Goal: Information Seeking & Learning: Learn about a topic

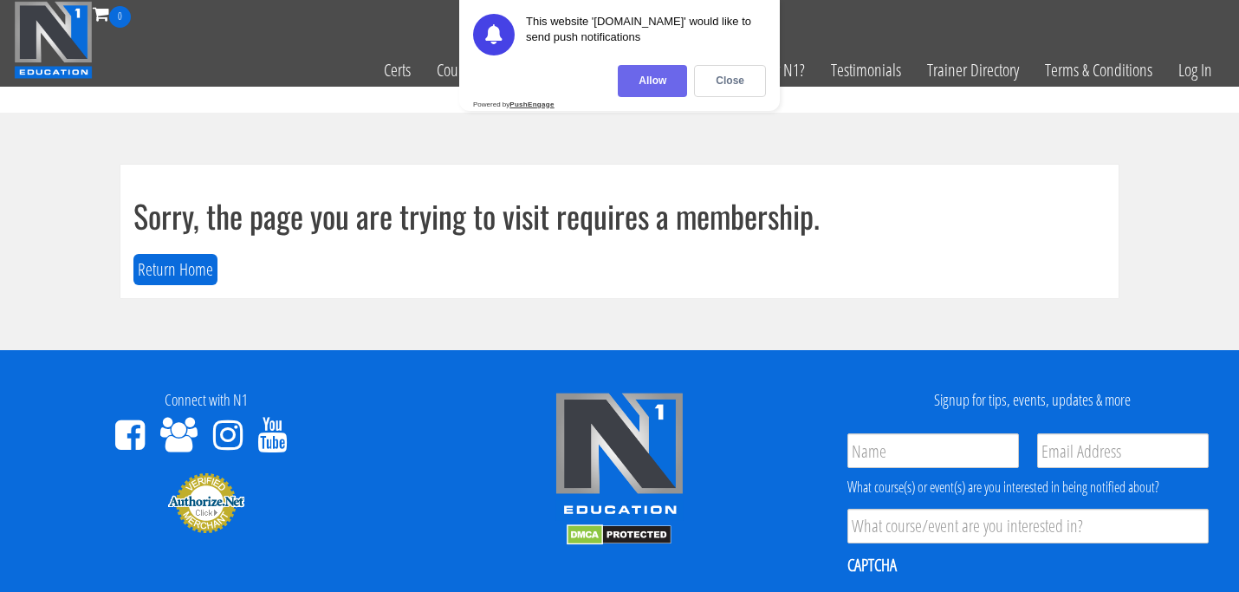
click at [644, 84] on div "Allow" at bounding box center [652, 81] width 69 height 32
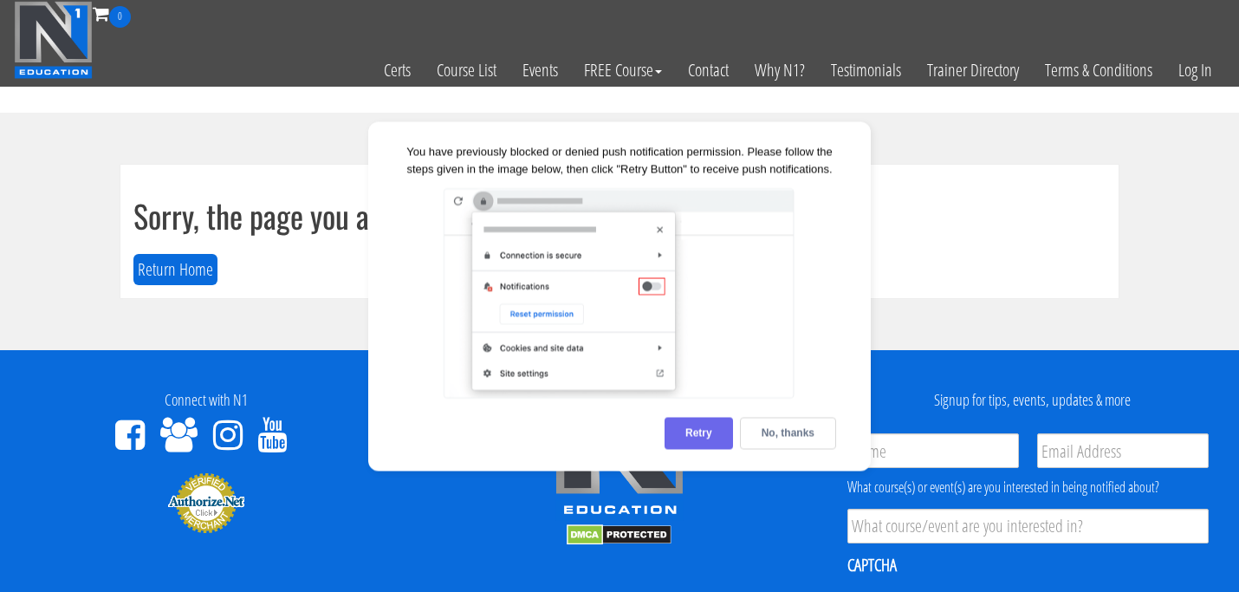
click at [732, 431] on div "Retry" at bounding box center [699, 433] width 68 height 32
click at [142, 268] on button "Return Home" at bounding box center [175, 270] width 84 height 32
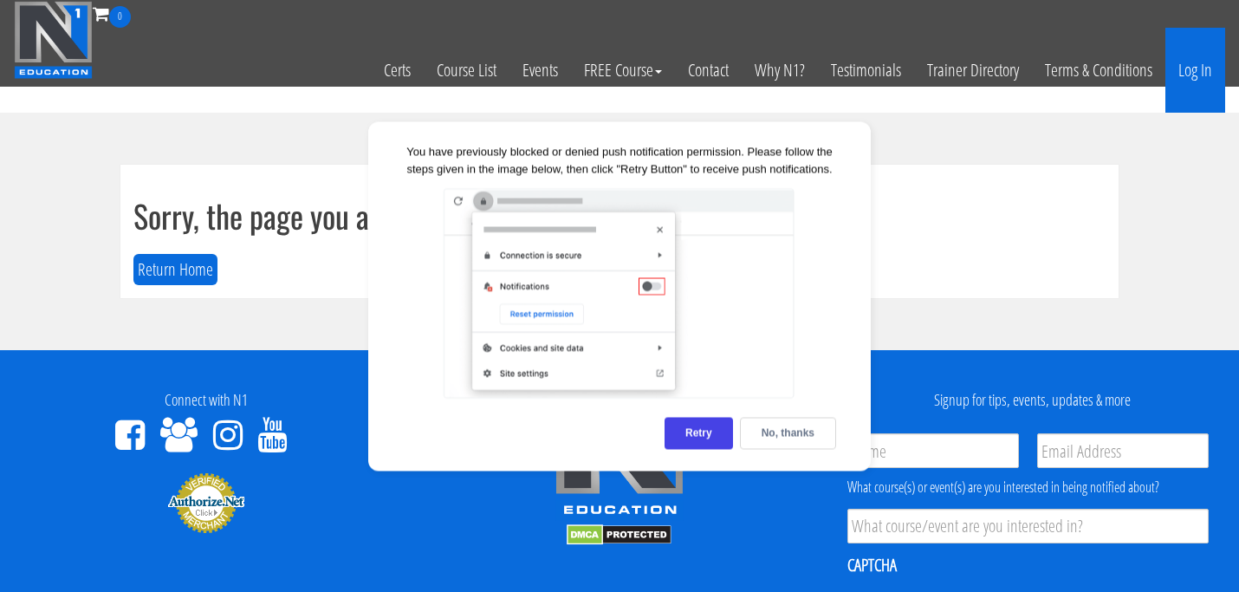
click at [1216, 78] on link "Log In" at bounding box center [1196, 70] width 60 height 85
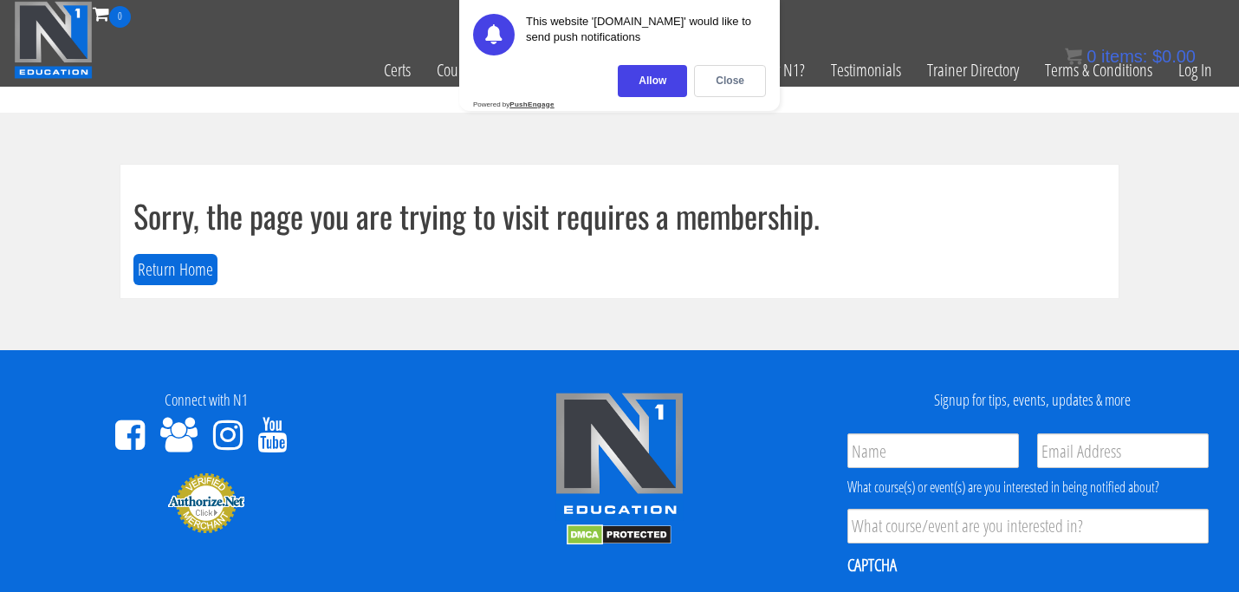
click at [1184, 68] on div "0 items: $ 0.00" at bounding box center [1130, 56] width 131 height 26
click at [1192, 77] on link "Log In" at bounding box center [1196, 70] width 60 height 85
click at [737, 98] on div "This website 'n1.education' would like to send push notifications Allow Close P…" at bounding box center [619, 55] width 321 height 111
click at [733, 88] on div "Close" at bounding box center [730, 81] width 72 height 32
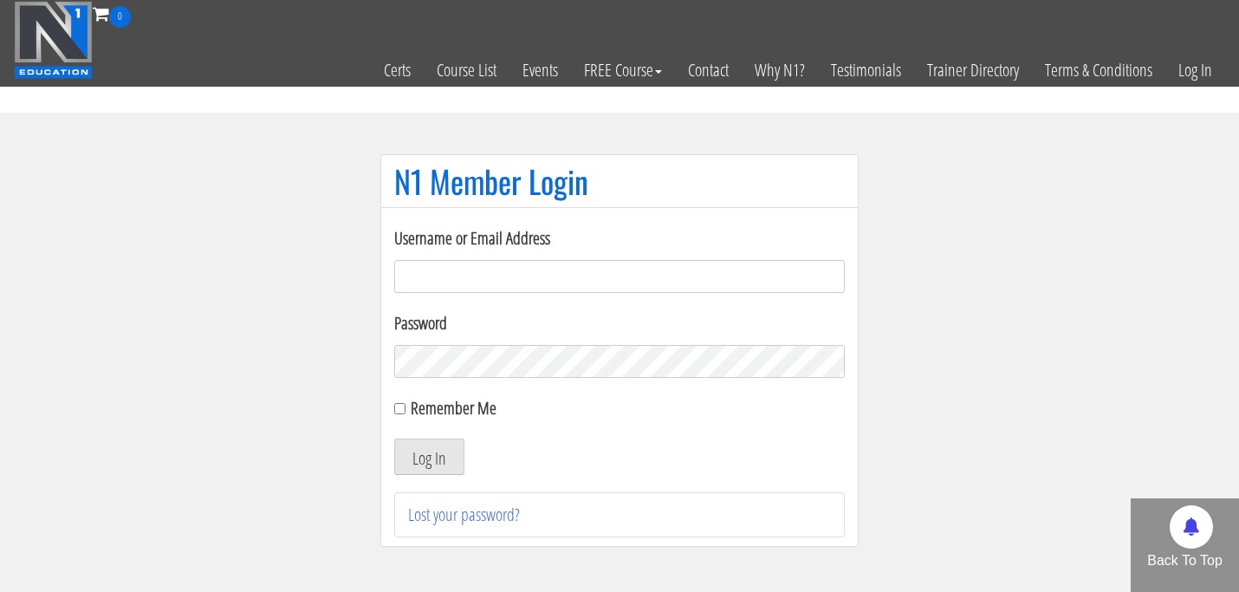
click at [503, 263] on input "Username or Email Address" at bounding box center [619, 276] width 451 height 33
type input "hlaine"
click at [404, 409] on input "Remember Me" at bounding box center [399, 408] width 11 height 11
checkbox input "true"
click at [420, 455] on button "Log In" at bounding box center [429, 456] width 70 height 36
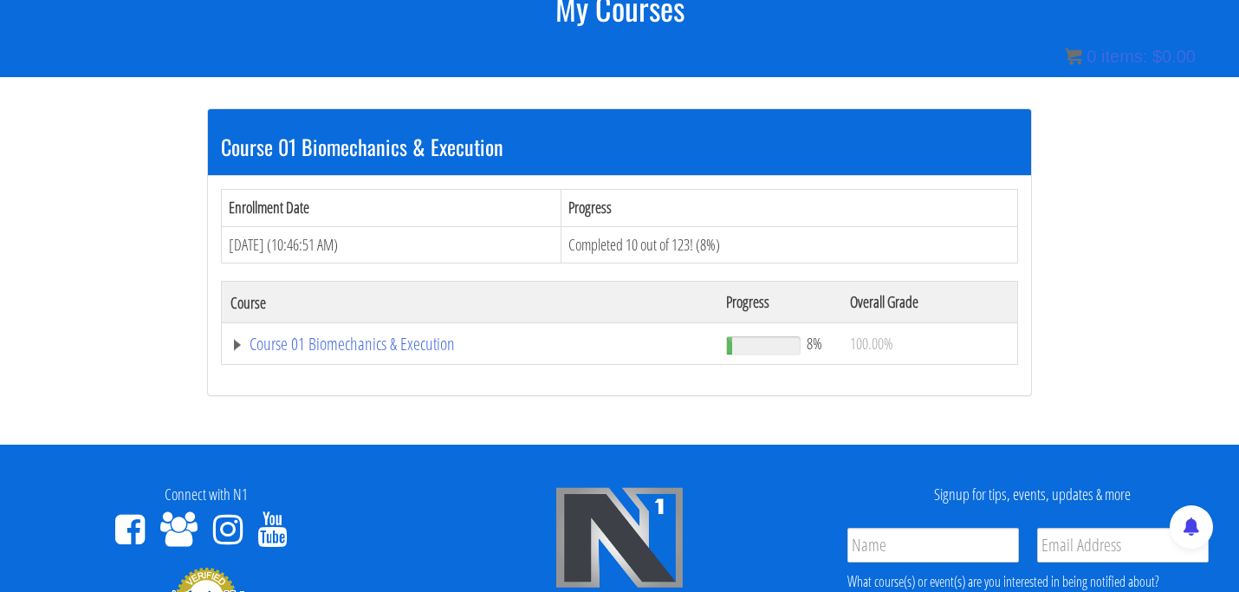
scroll to position [259, 0]
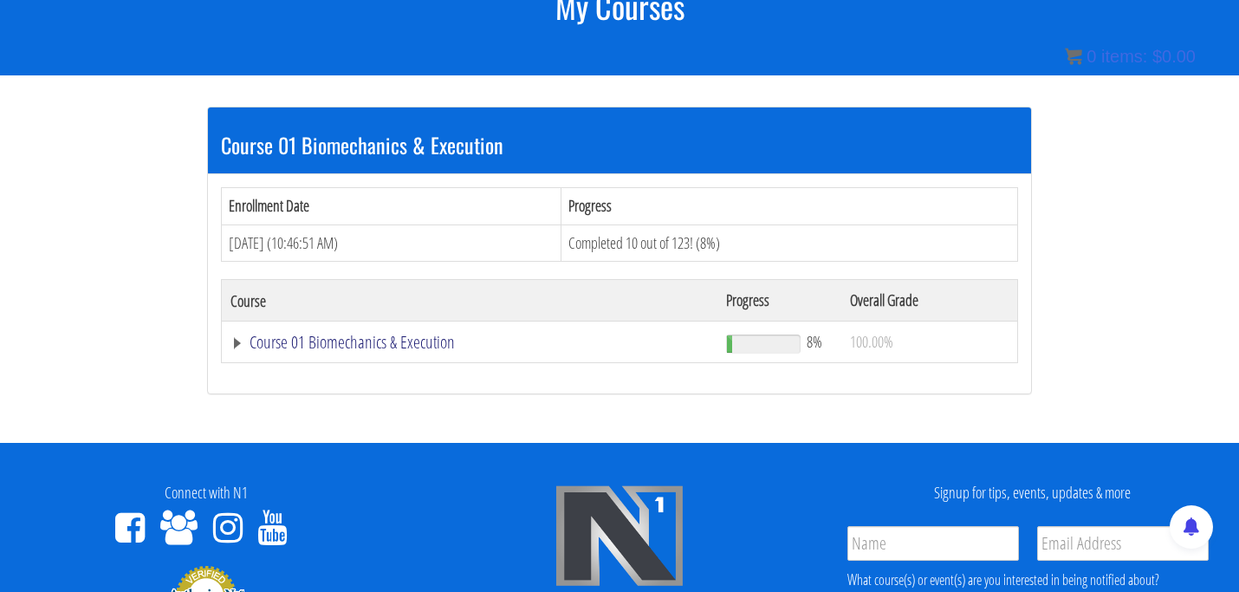
click at [383, 341] on link "Course 01 Biomechanics & Execution" at bounding box center [470, 342] width 478 height 17
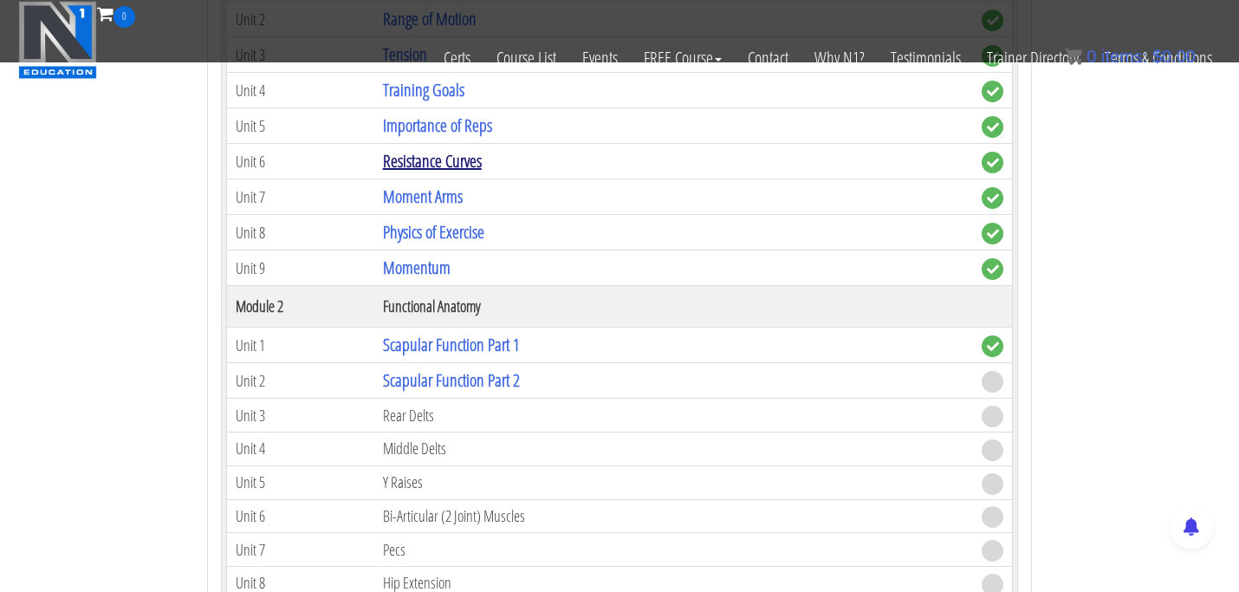
scroll to position [642, 0]
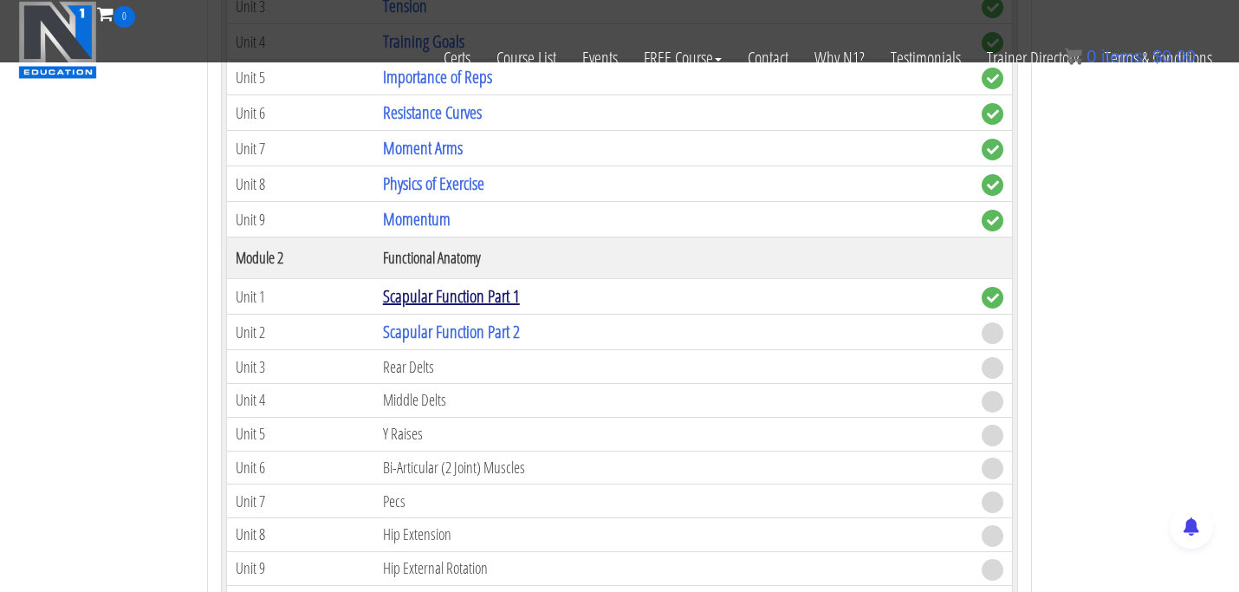
click at [458, 299] on link "Scapular Function Part 1" at bounding box center [451, 295] width 137 height 23
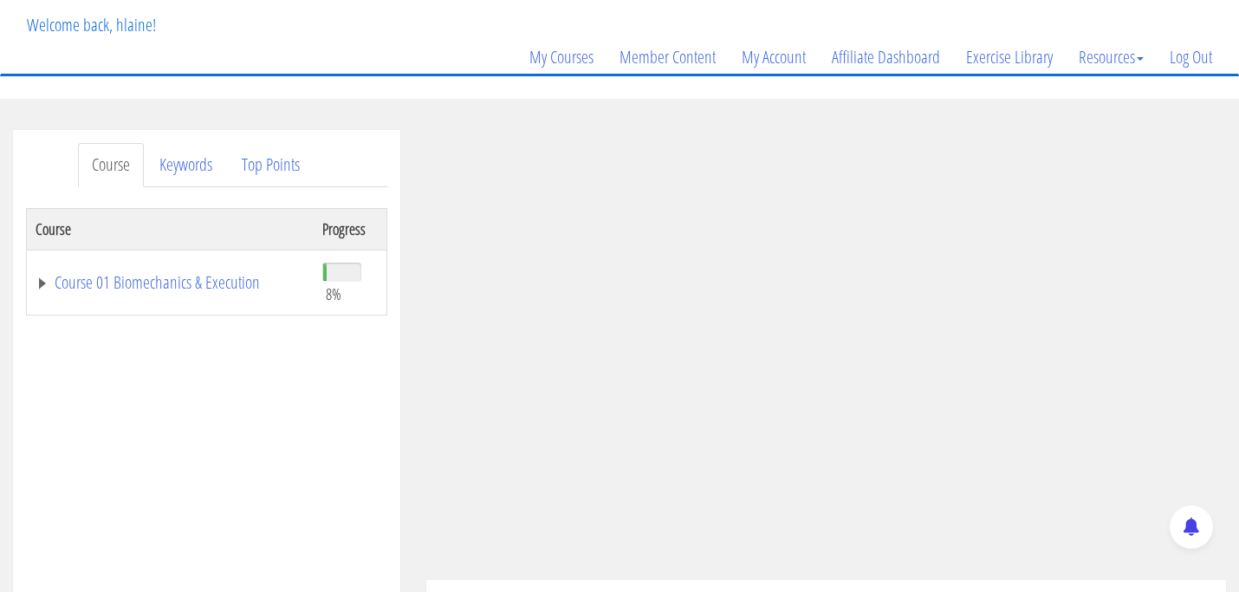
scroll to position [111, 0]
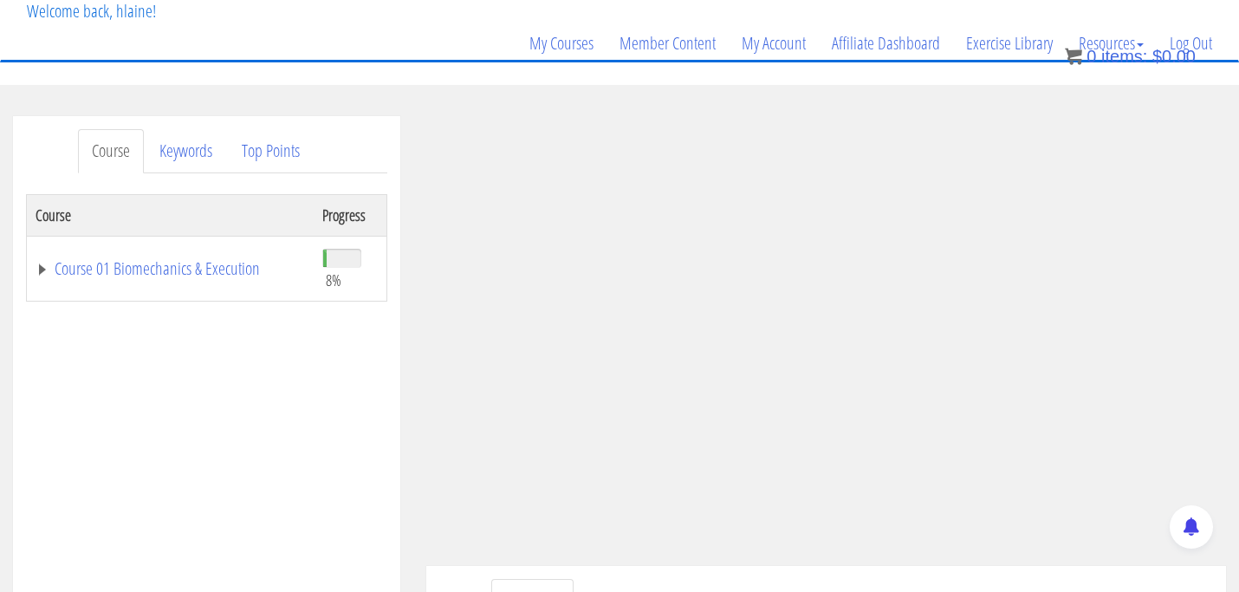
click at [1208, 548] on div at bounding box center [1191, 526] width 43 height 43
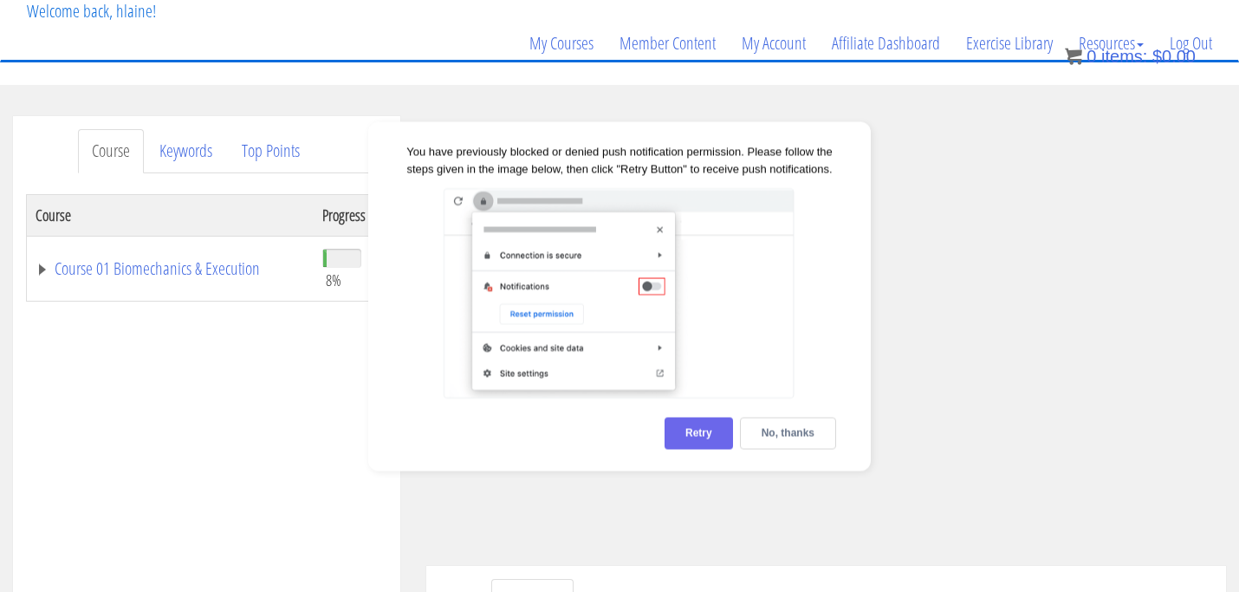
click at [707, 427] on div "Retry" at bounding box center [699, 433] width 68 height 32
click at [712, 429] on div "Retry" at bounding box center [699, 433] width 68 height 32
click at [822, 441] on div "No, thanks" at bounding box center [788, 433] width 96 height 32
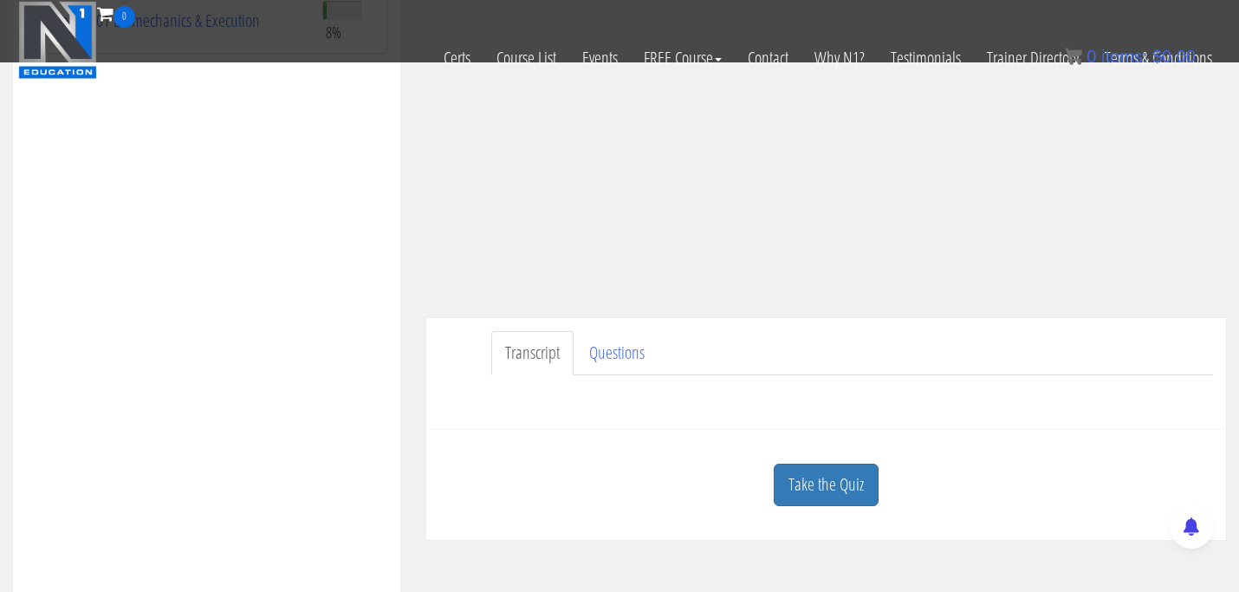
scroll to position [401, 0]
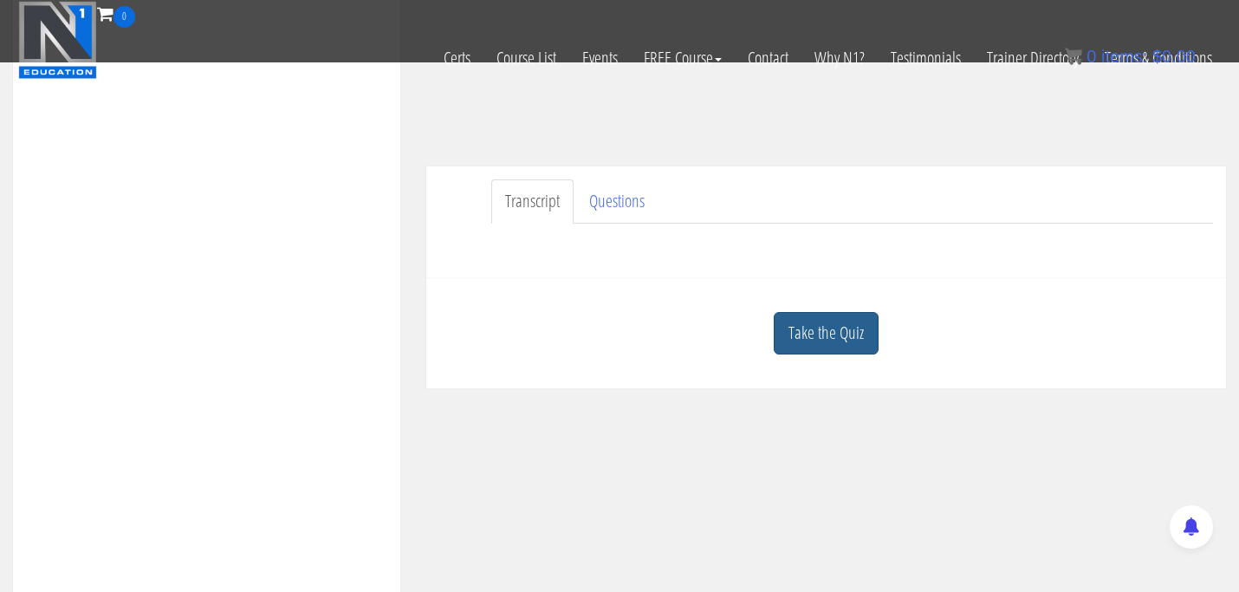
click at [819, 339] on link "Take the Quiz" at bounding box center [826, 333] width 105 height 42
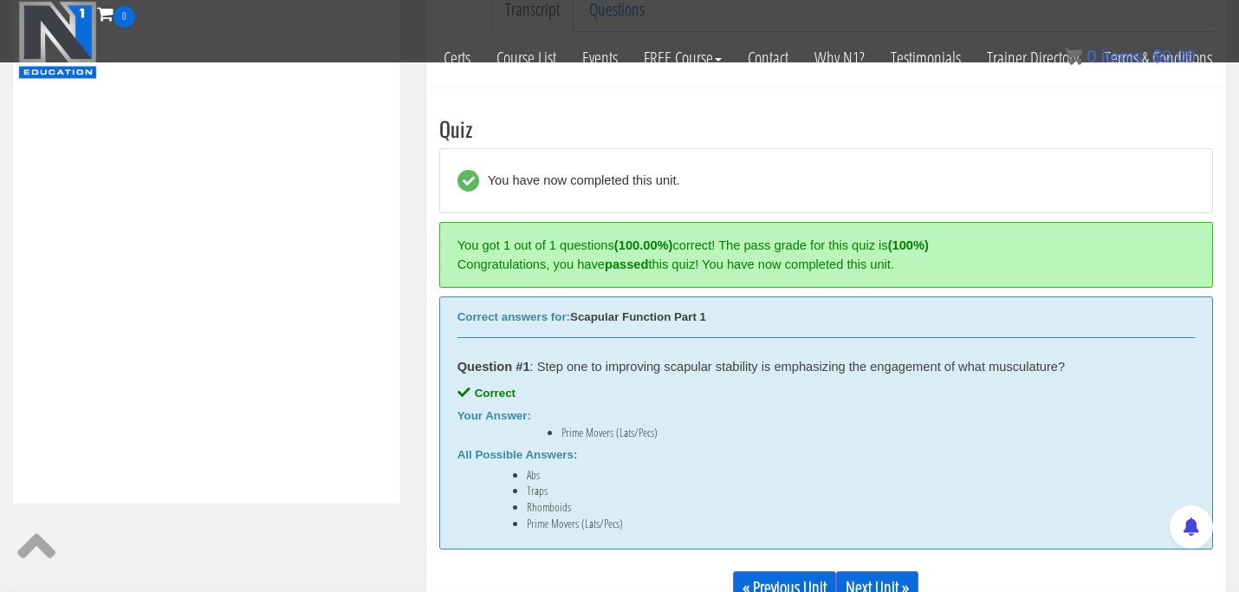
scroll to position [640, 0]
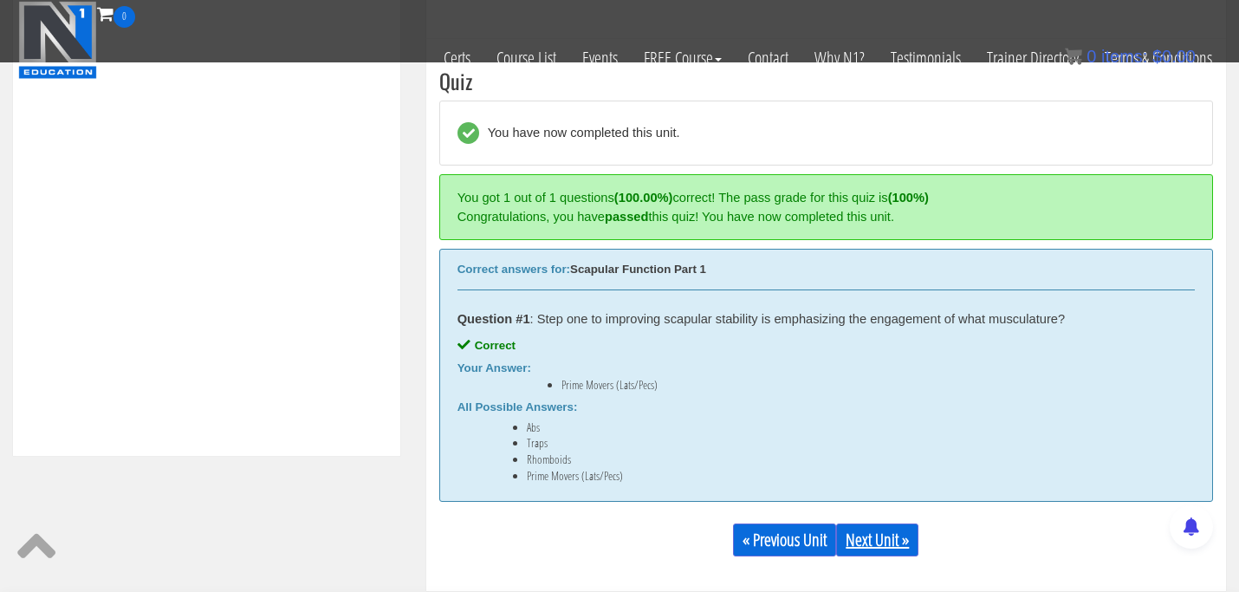
click at [892, 545] on link "Next Unit »" at bounding box center [877, 539] width 82 height 33
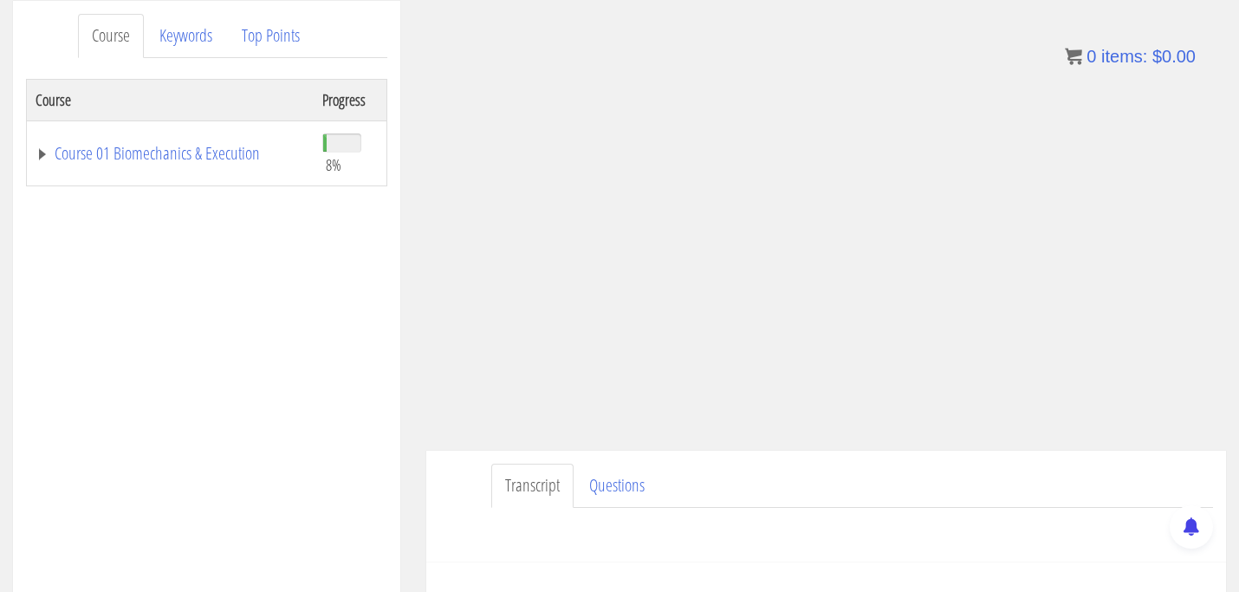
scroll to position [330, 0]
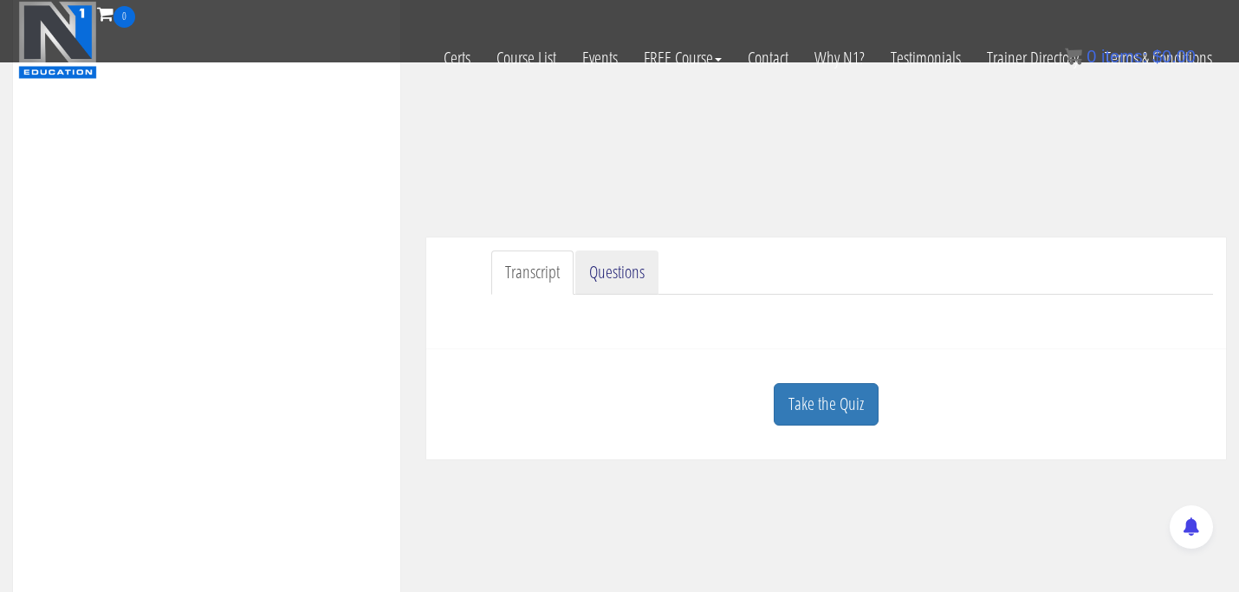
click at [649, 278] on link "Questions" at bounding box center [616, 272] width 83 height 44
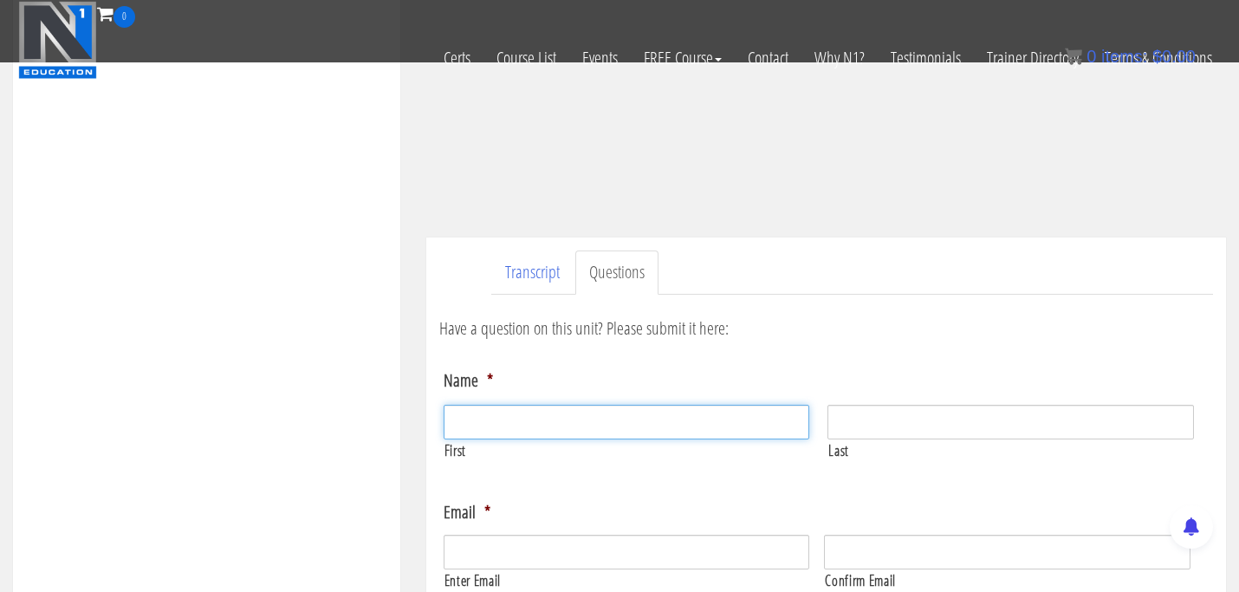
click at [542, 432] on input "First" at bounding box center [627, 422] width 367 height 35
type input "Harrison"
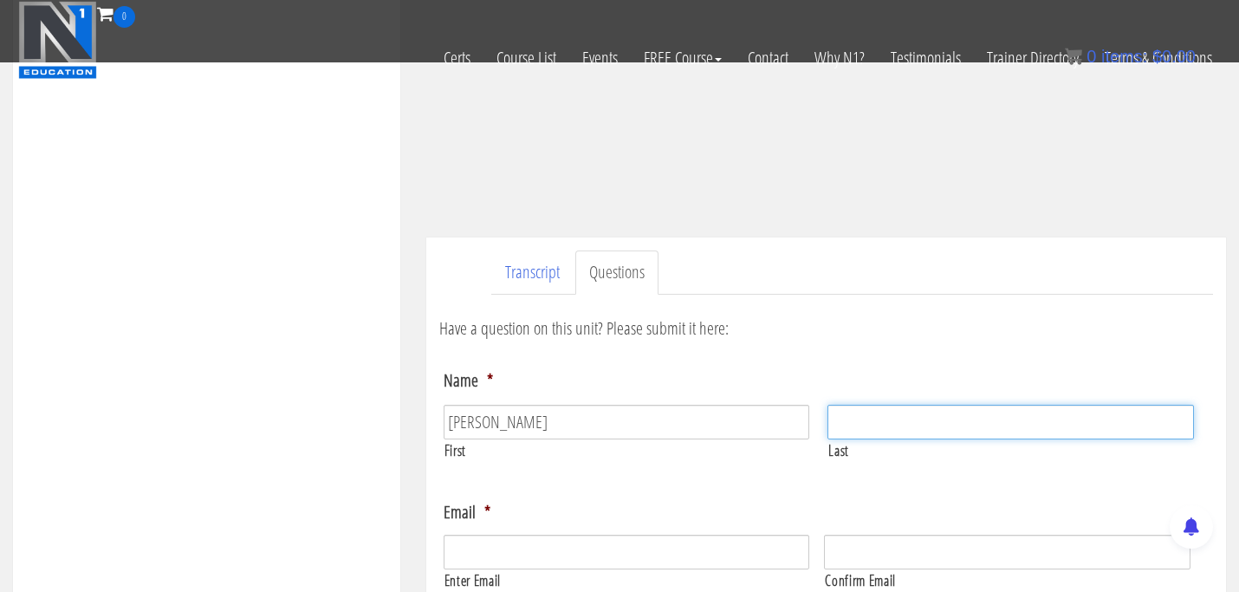
type input "Laine"
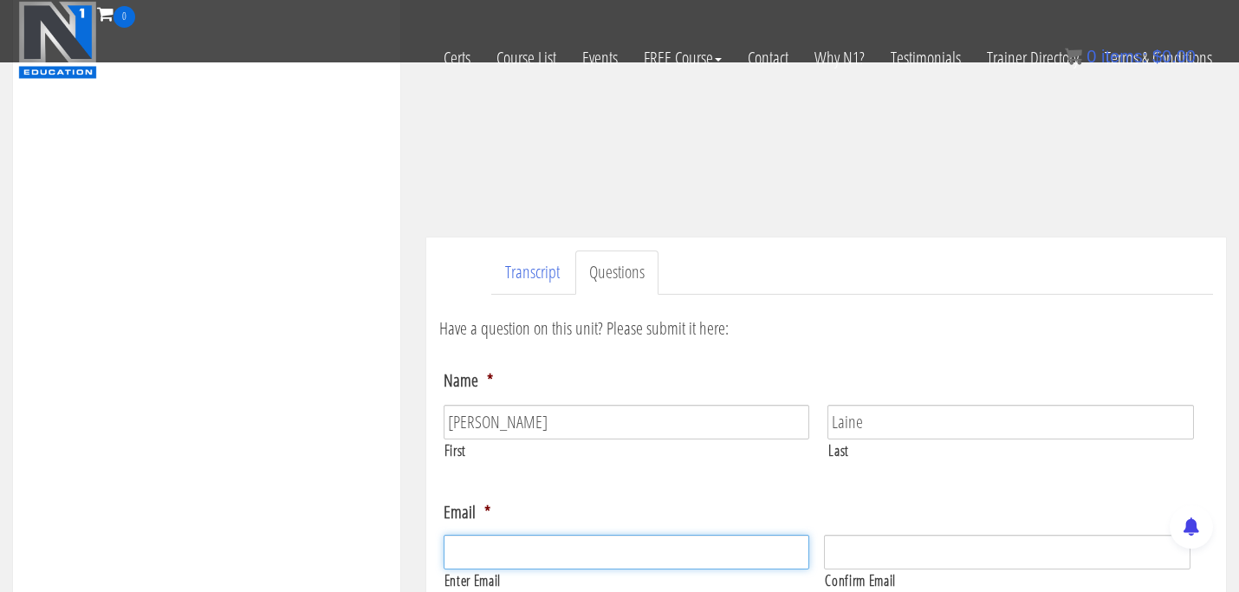
type input "harrisonlaine17@gmail.com"
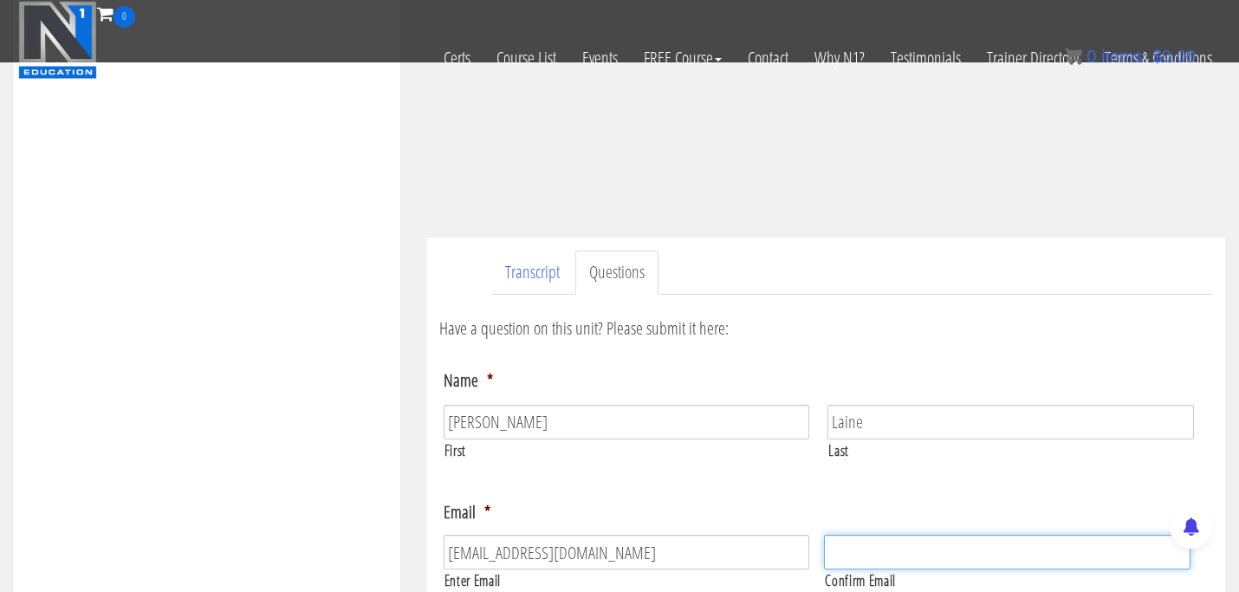
type input "harrisonlaine17@gmail.com"
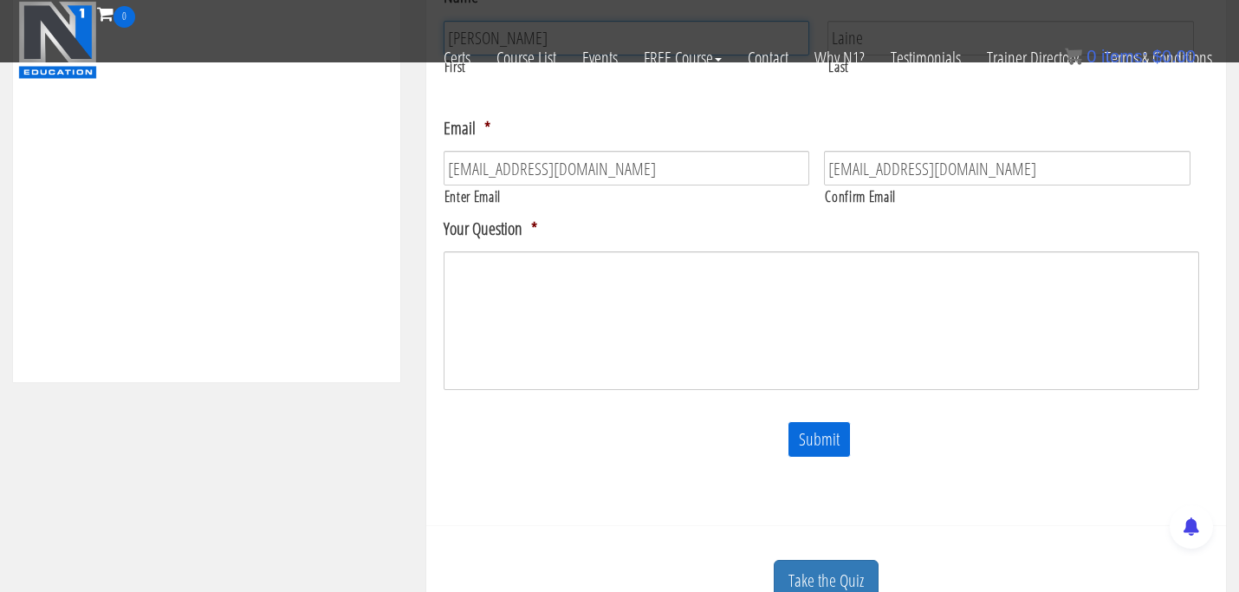
scroll to position [735, 0]
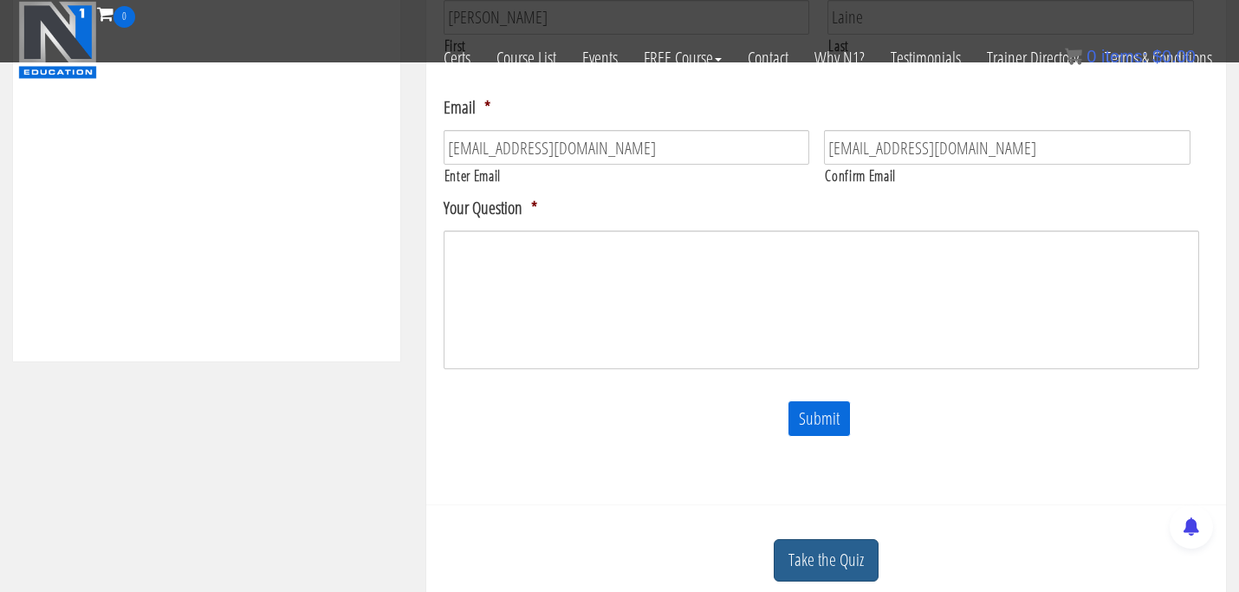
click at [798, 548] on link "Take the Quiz" at bounding box center [826, 560] width 105 height 42
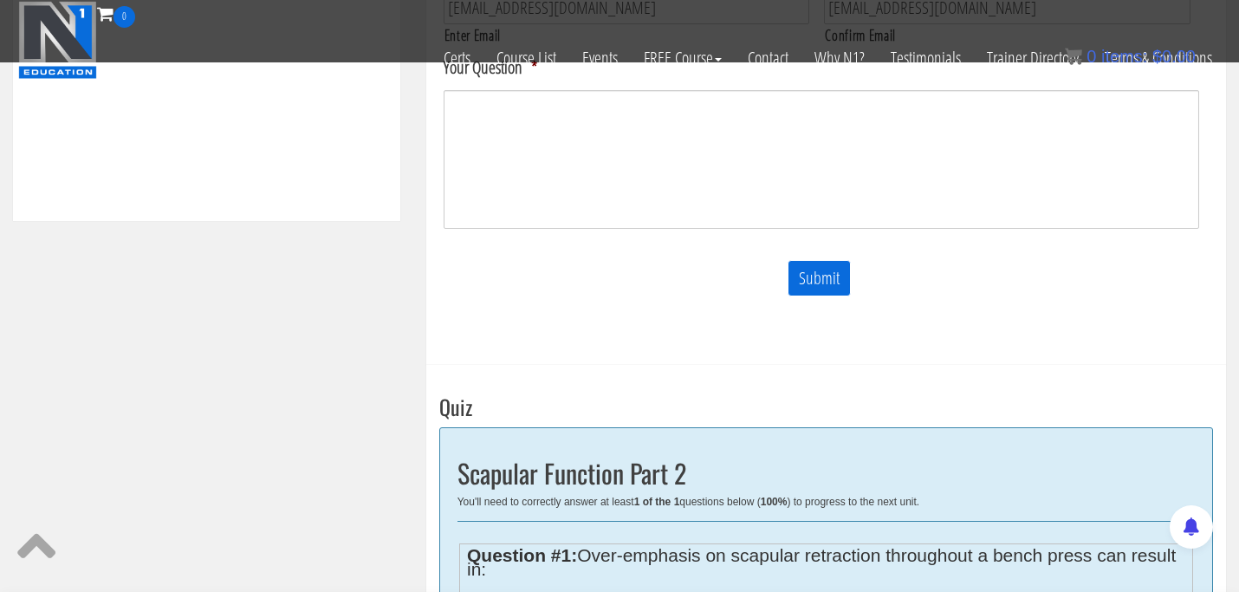
scroll to position [1094, 0]
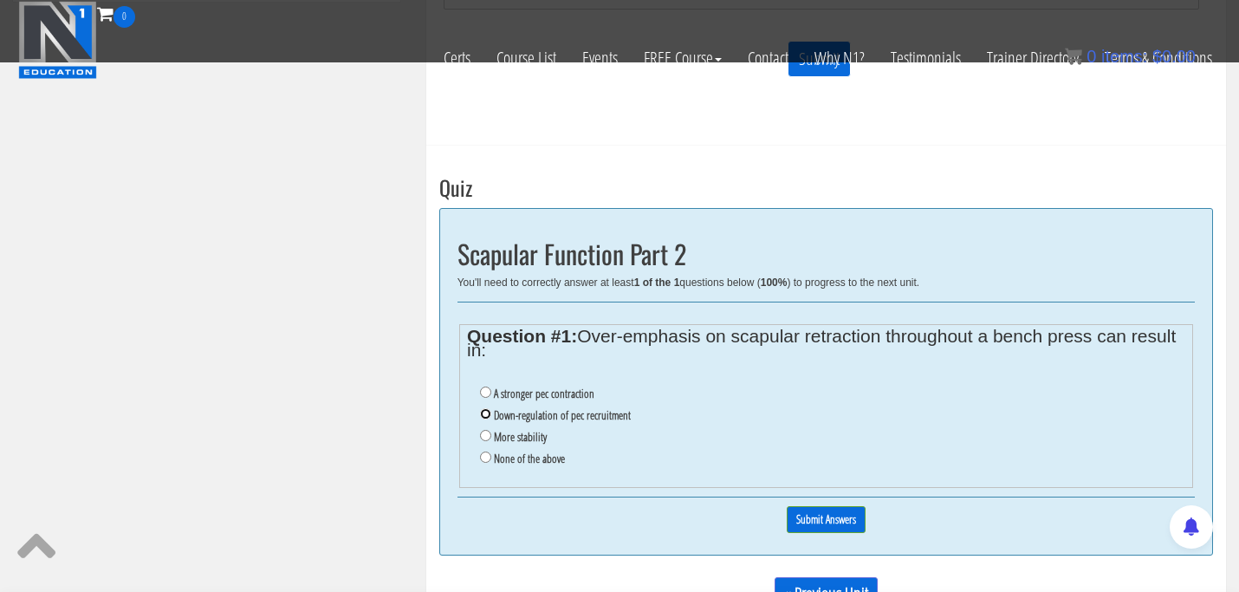
click at [483, 413] on input "Down-regulation of pec recruitment" at bounding box center [485, 413] width 11 height 11
radio input "true"
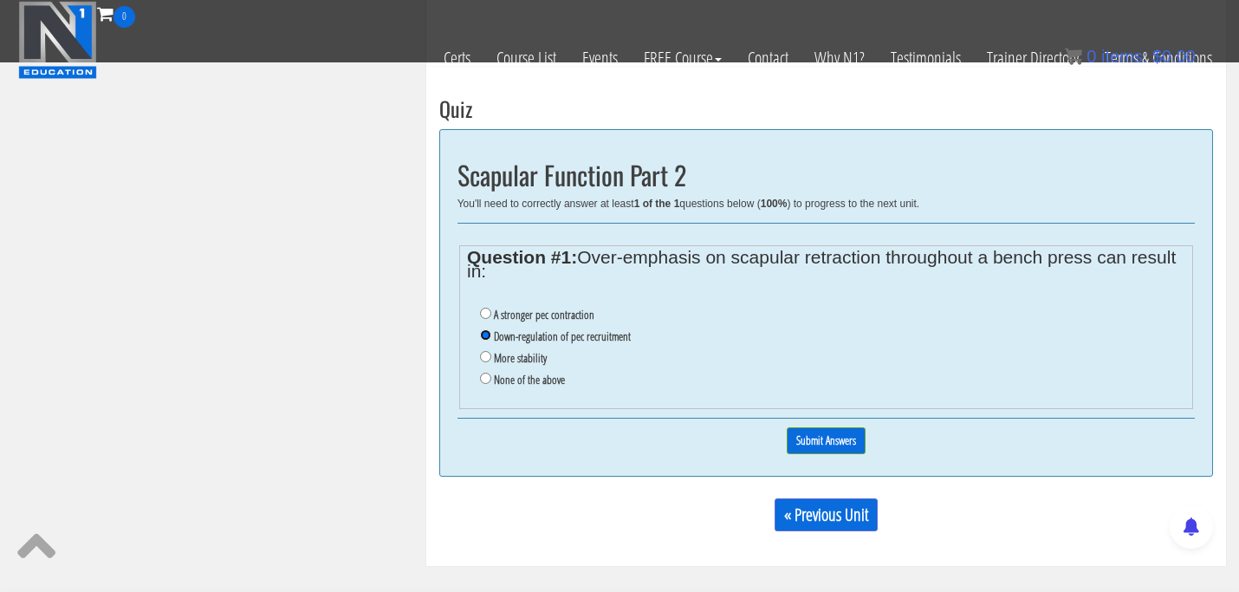
scroll to position [1186, 0]
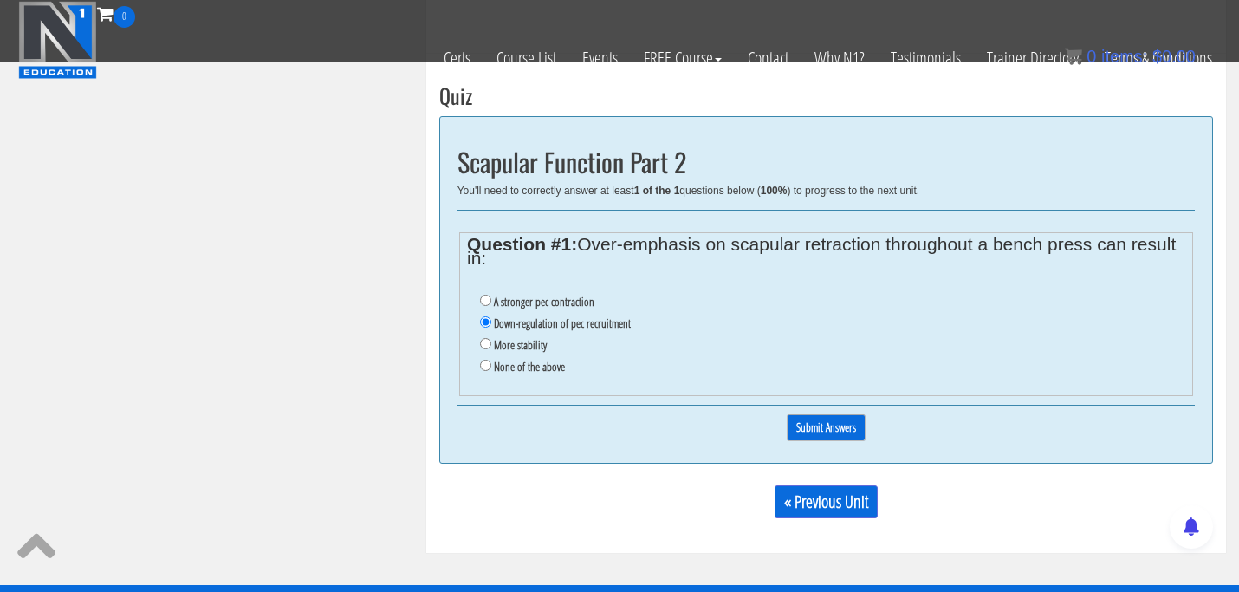
click at [815, 432] on input "Submit Answers" at bounding box center [826, 427] width 79 height 27
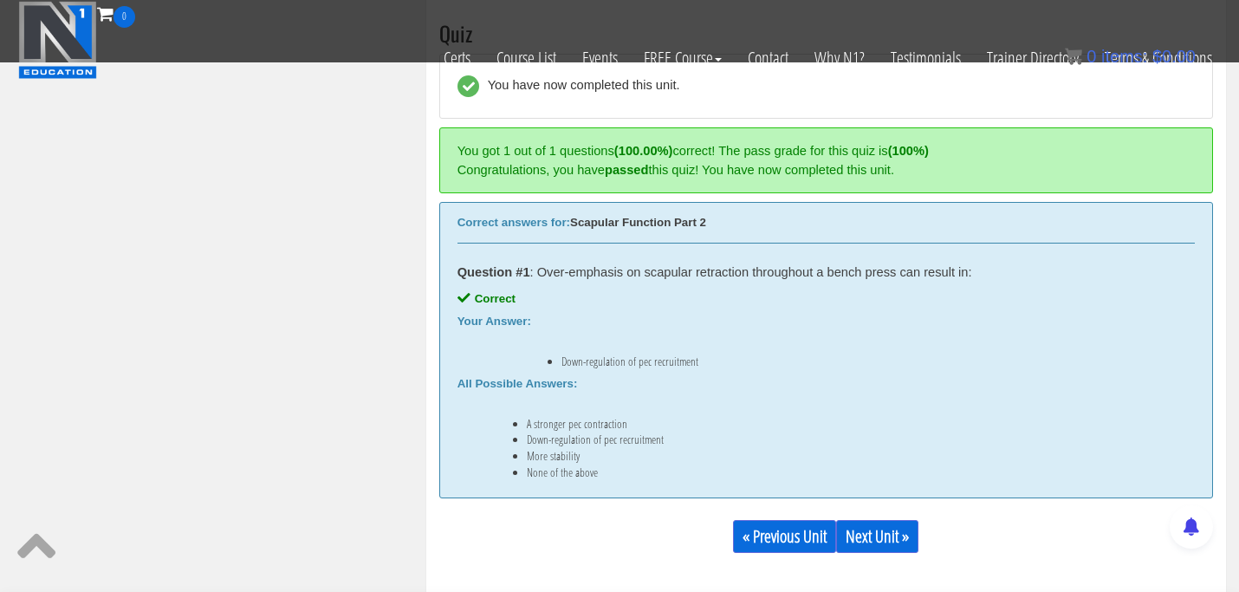
scroll to position [1250, 0]
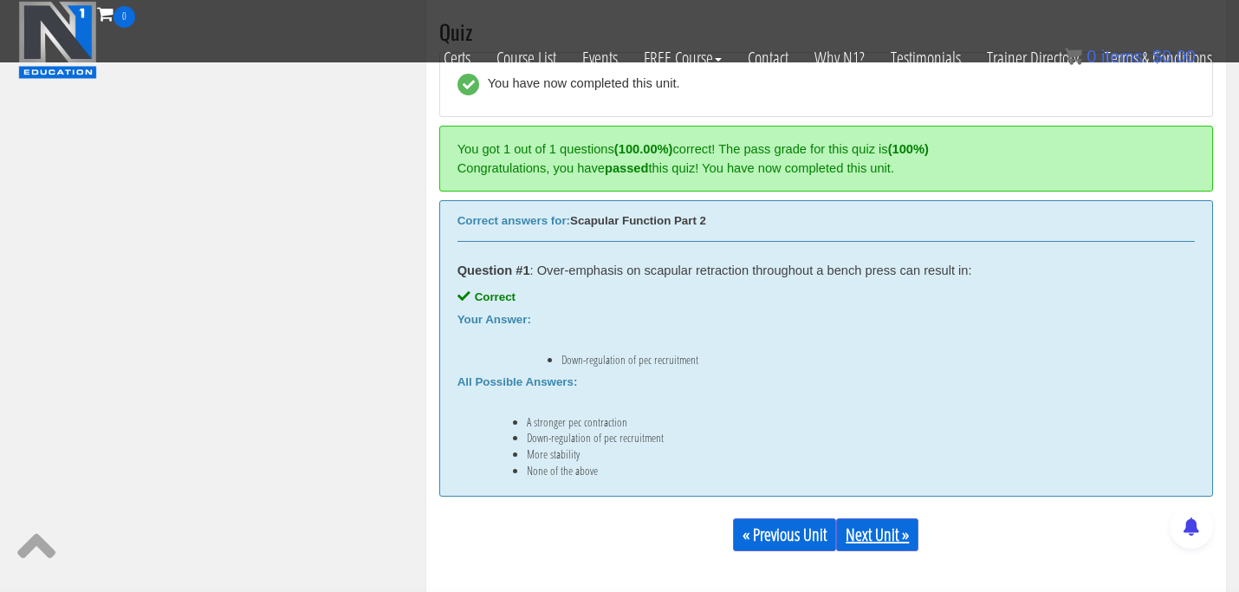
click at [886, 527] on link "Next Unit »" at bounding box center [877, 534] width 82 height 33
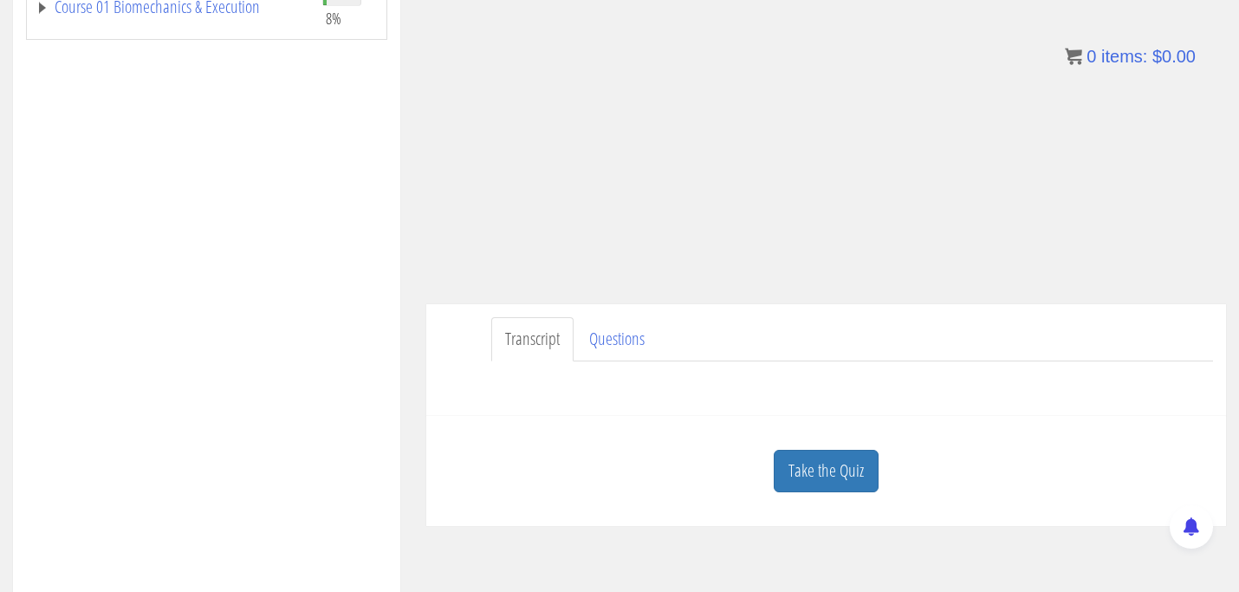
scroll to position [492, 0]
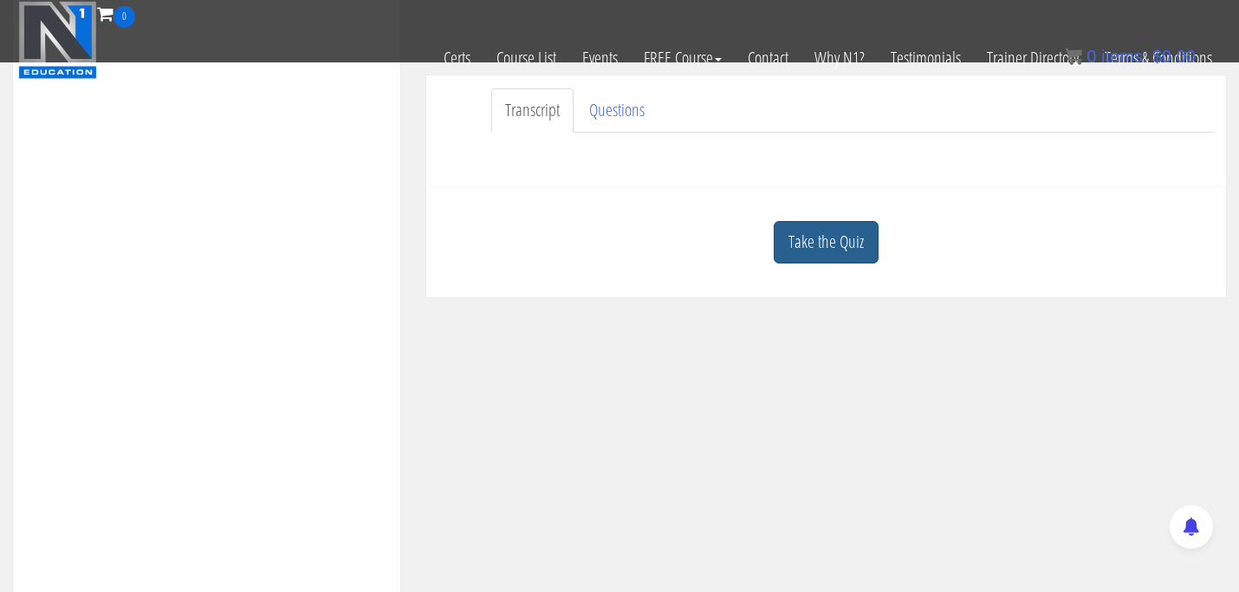
click at [830, 241] on link "Take the Quiz" at bounding box center [826, 242] width 105 height 42
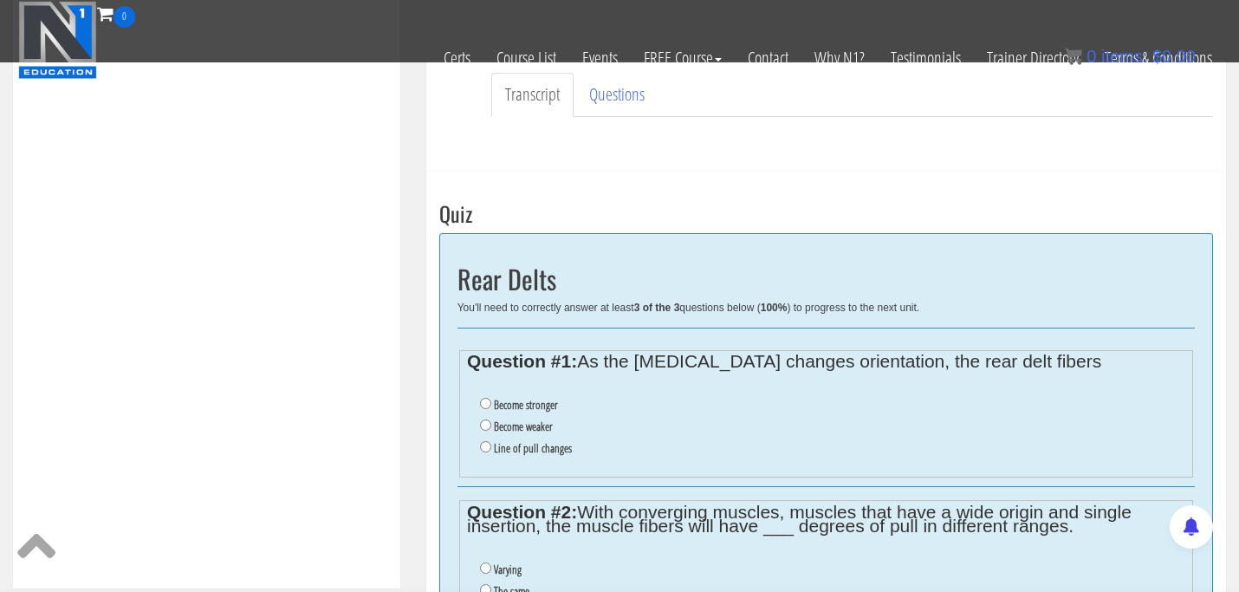
scroll to position [520, 0]
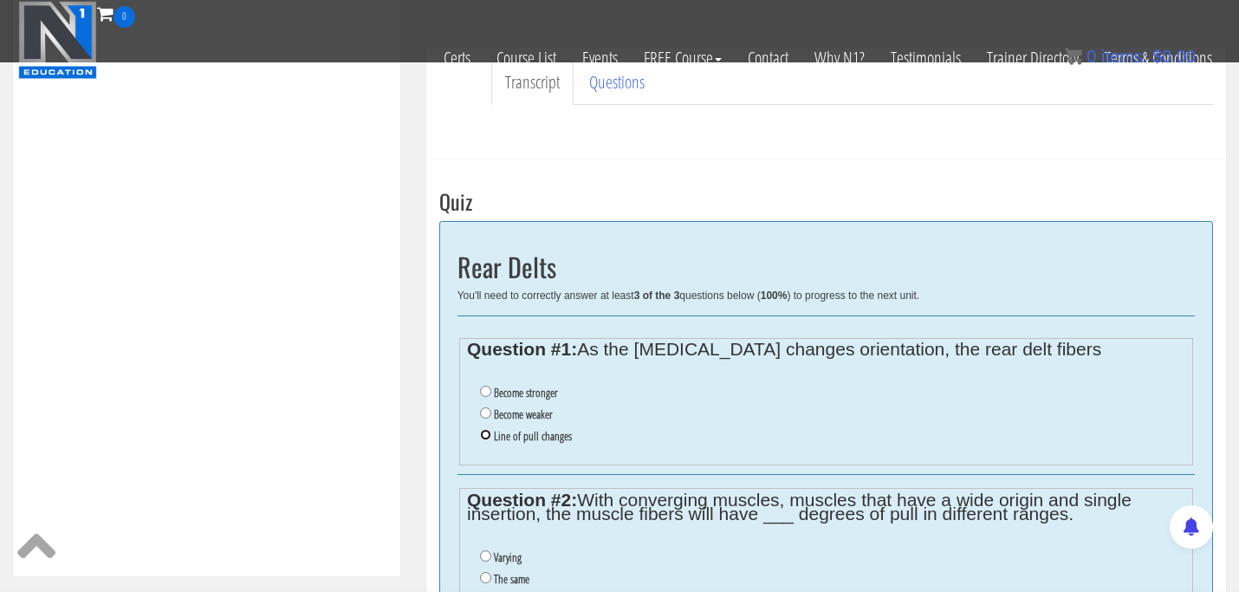
click at [486, 434] on input "Line of pull changes" at bounding box center [485, 434] width 11 height 11
radio input "true"
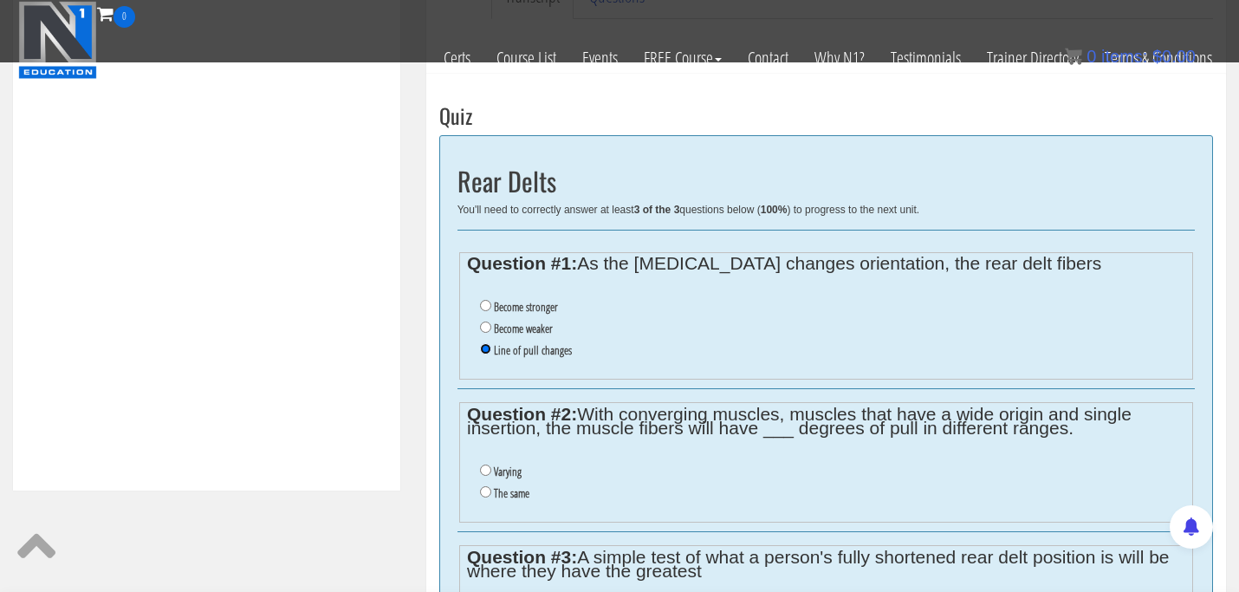
scroll to position [610, 0]
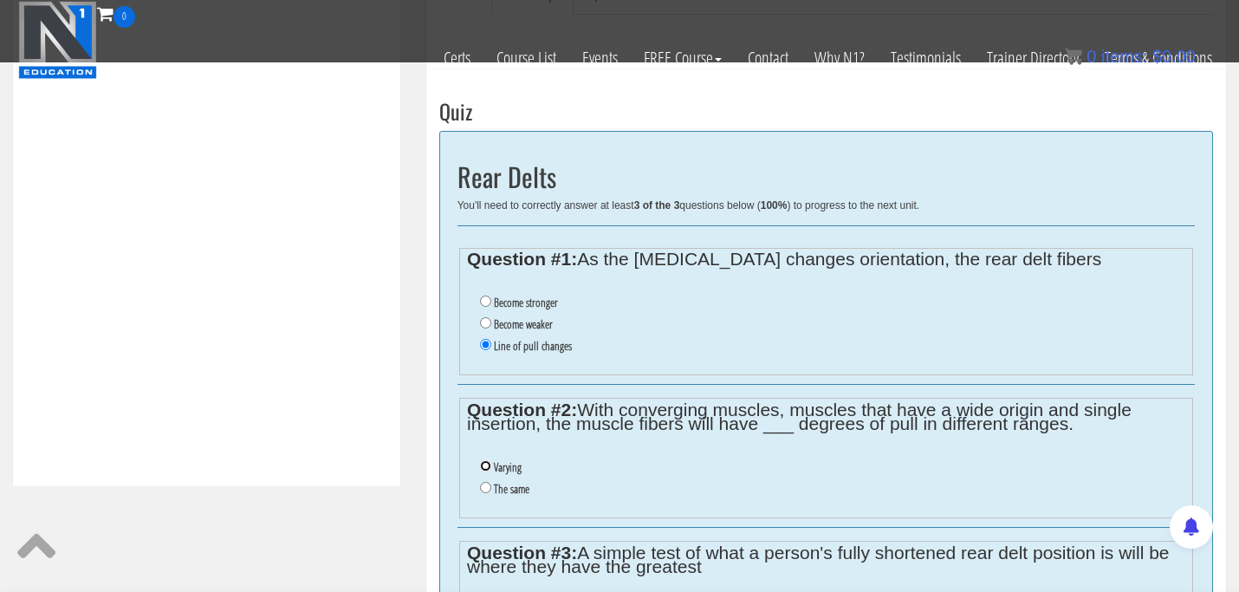
click at [487, 467] on input "Varying" at bounding box center [485, 465] width 11 height 11
radio input "true"
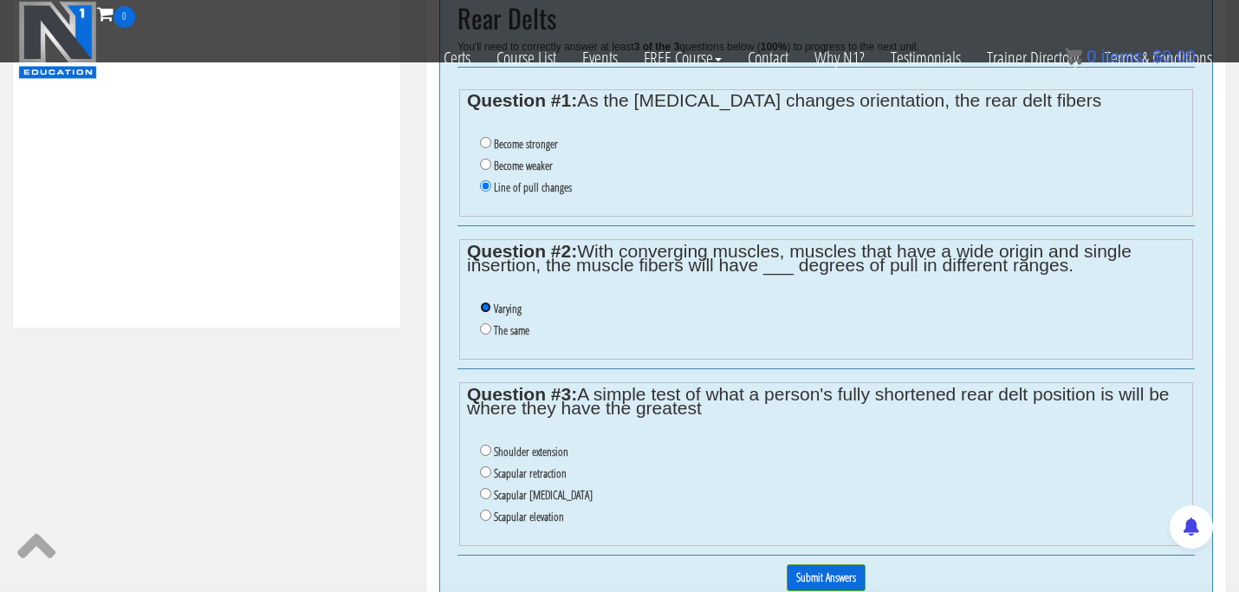
scroll to position [781, 0]
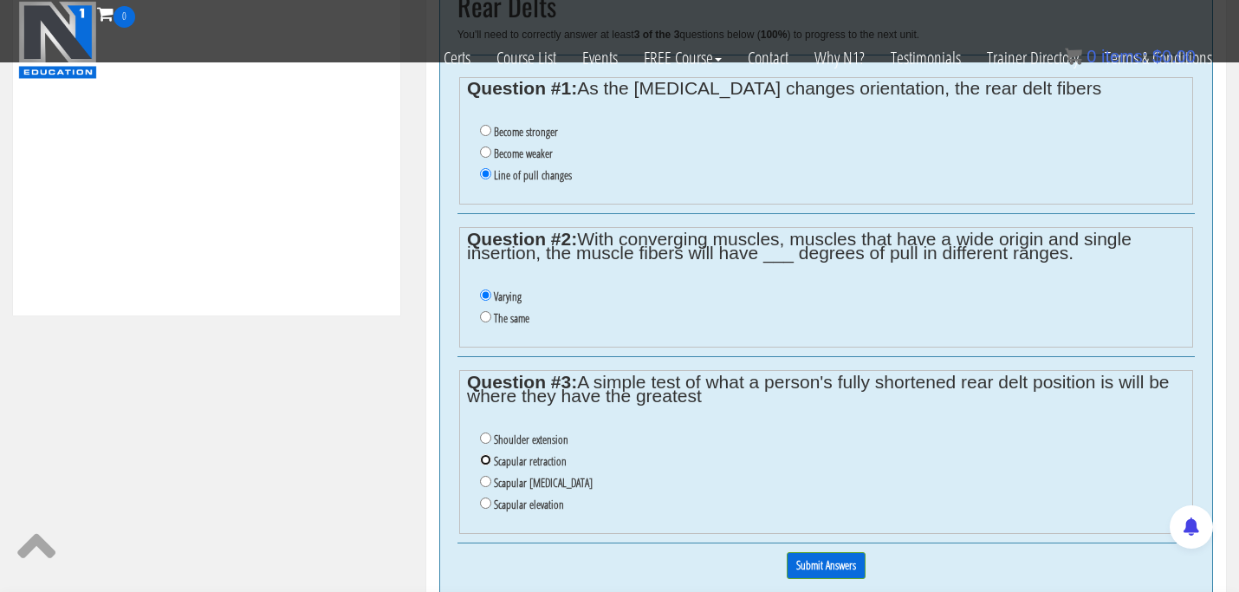
click at [482, 456] on input "Scapular retraction" at bounding box center [485, 459] width 11 height 11
radio input "true"
click at [839, 560] on input "Submit Answers" at bounding box center [826, 565] width 79 height 27
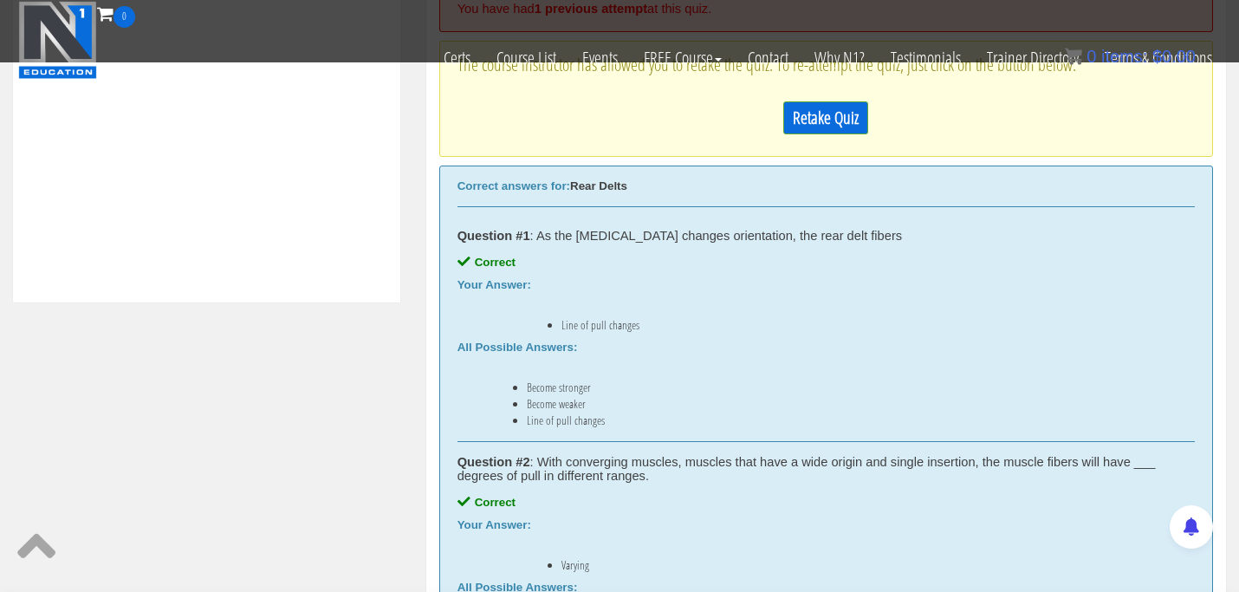
scroll to position [768, 0]
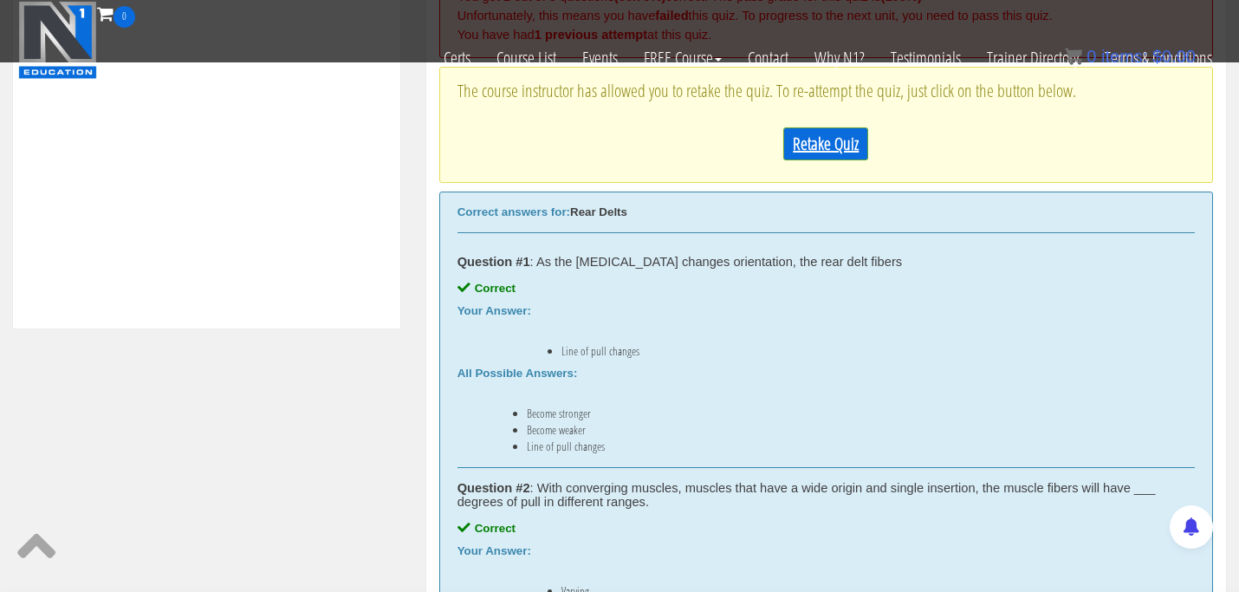
click at [831, 146] on link "Retake Quiz" at bounding box center [825, 143] width 85 height 33
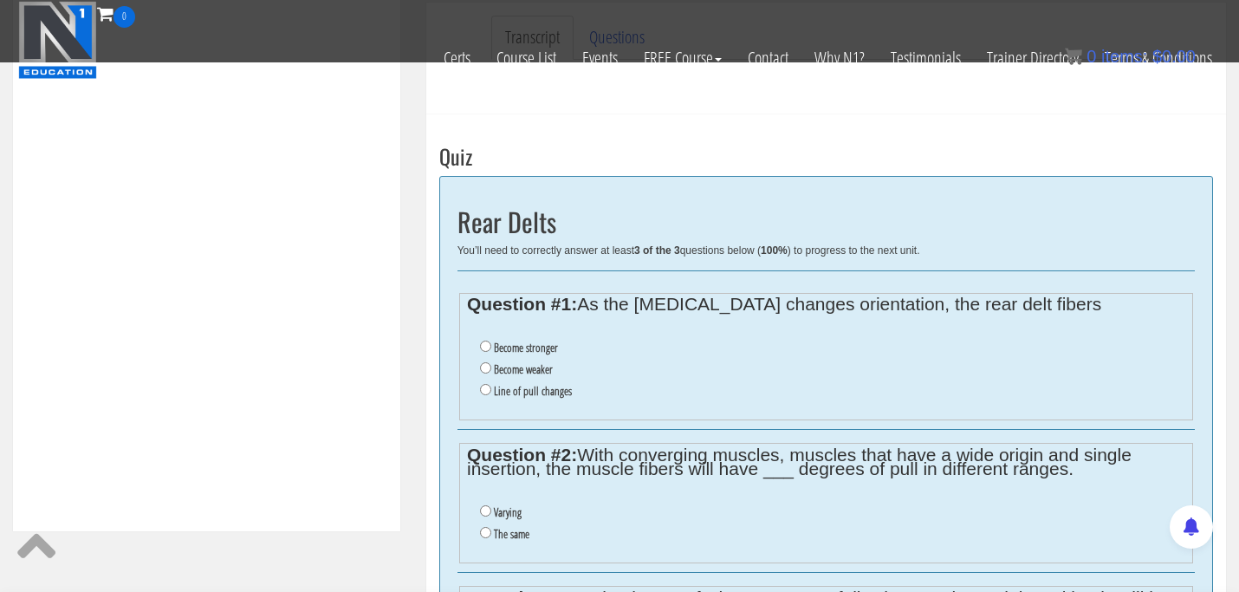
scroll to position [568, 0]
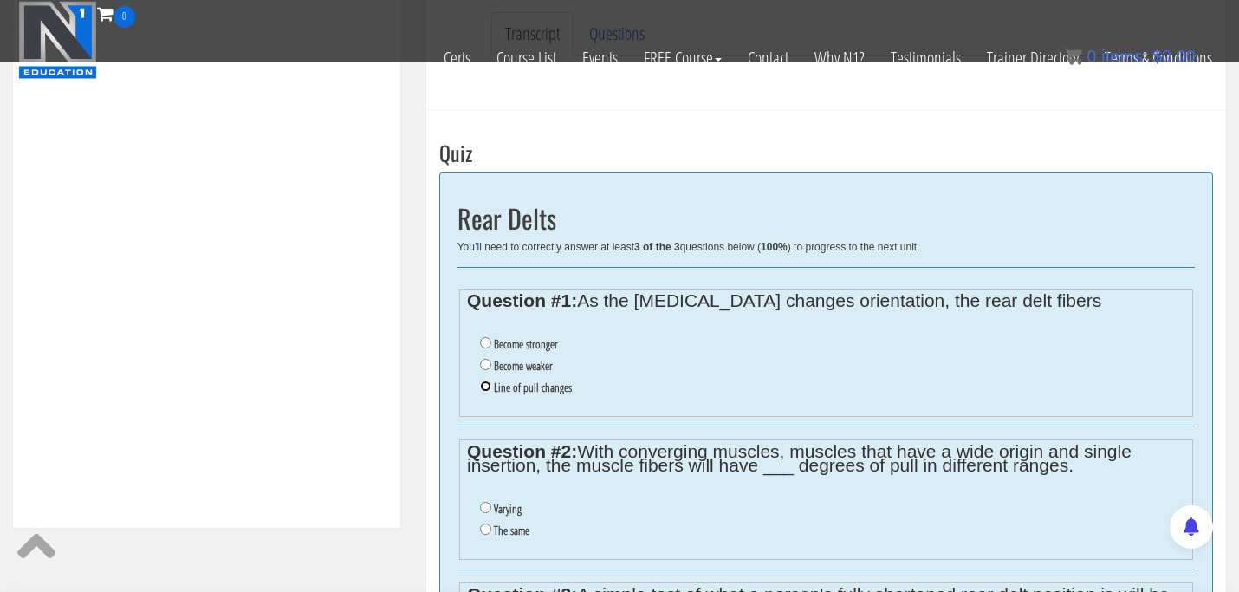
click at [484, 387] on input "Line of pull changes" at bounding box center [485, 385] width 11 height 11
radio input "true"
click at [487, 511] on input "Varying" at bounding box center [485, 507] width 11 height 11
radio input "true"
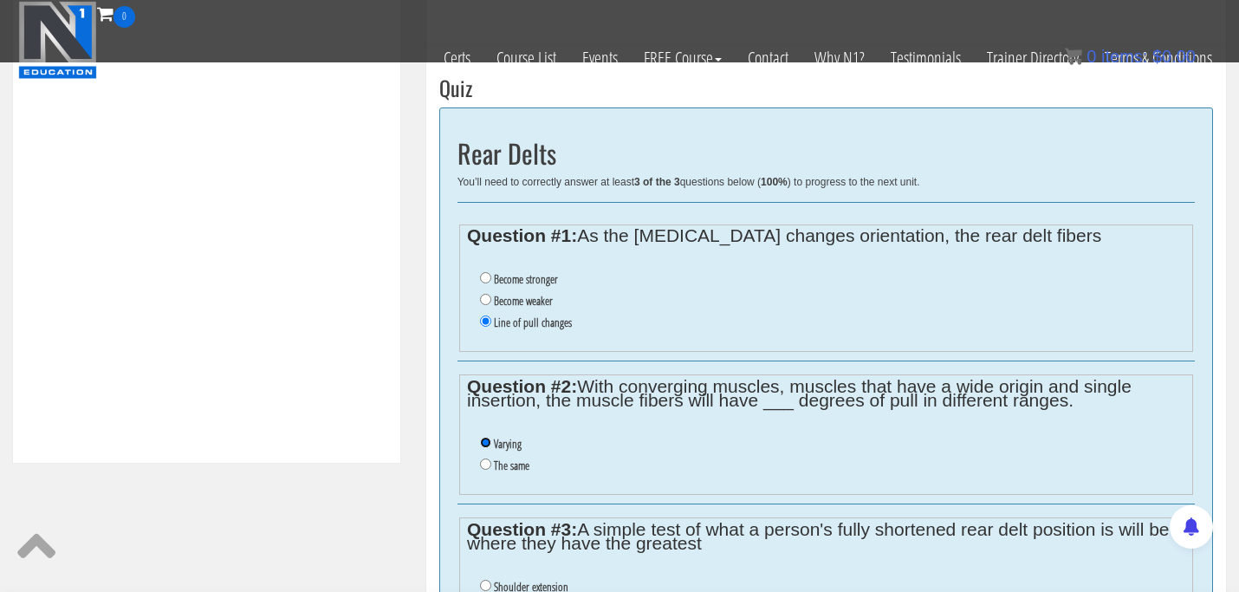
scroll to position [756, 0]
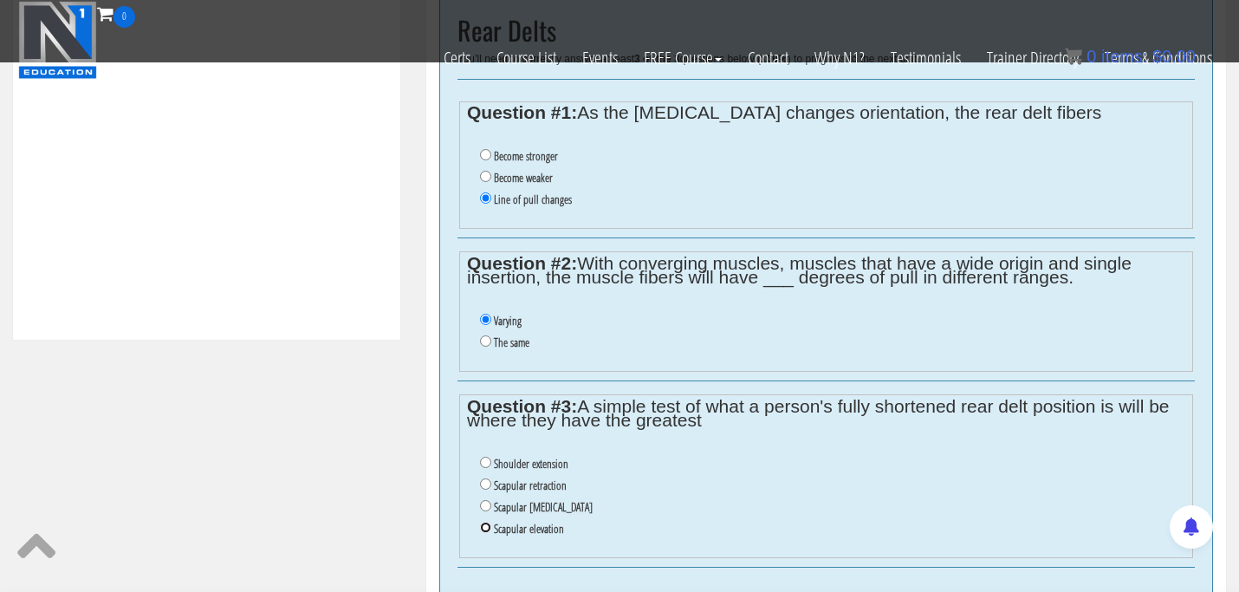
click at [488, 531] on input "Scapular elevation" at bounding box center [485, 527] width 11 height 11
radio input "true"
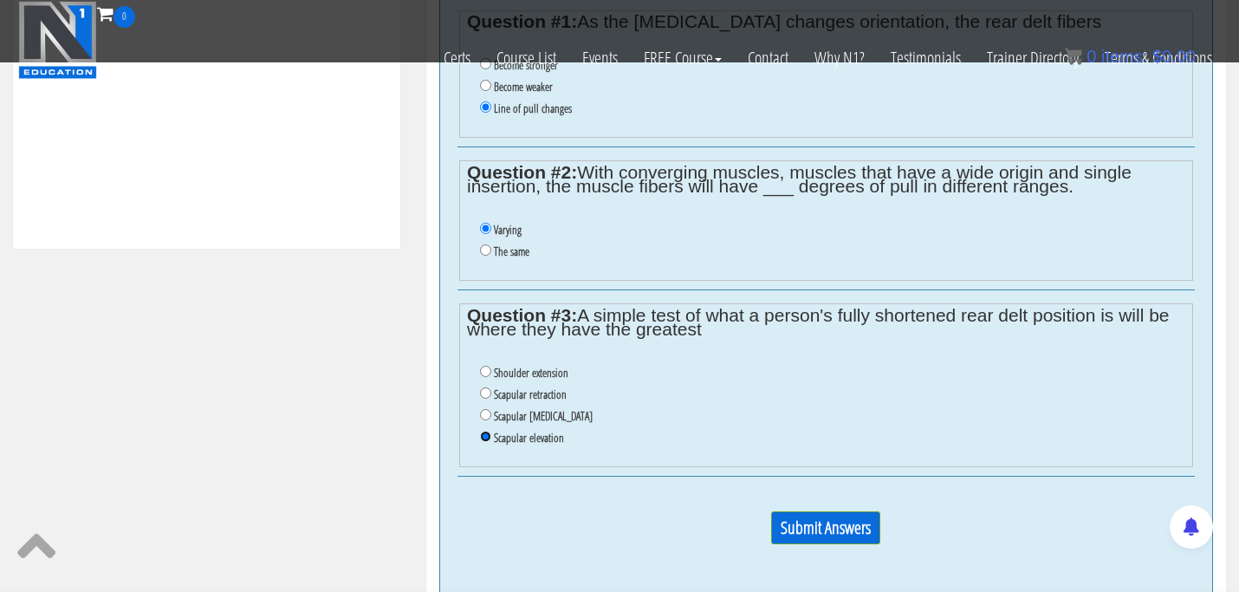
scroll to position [914, 0]
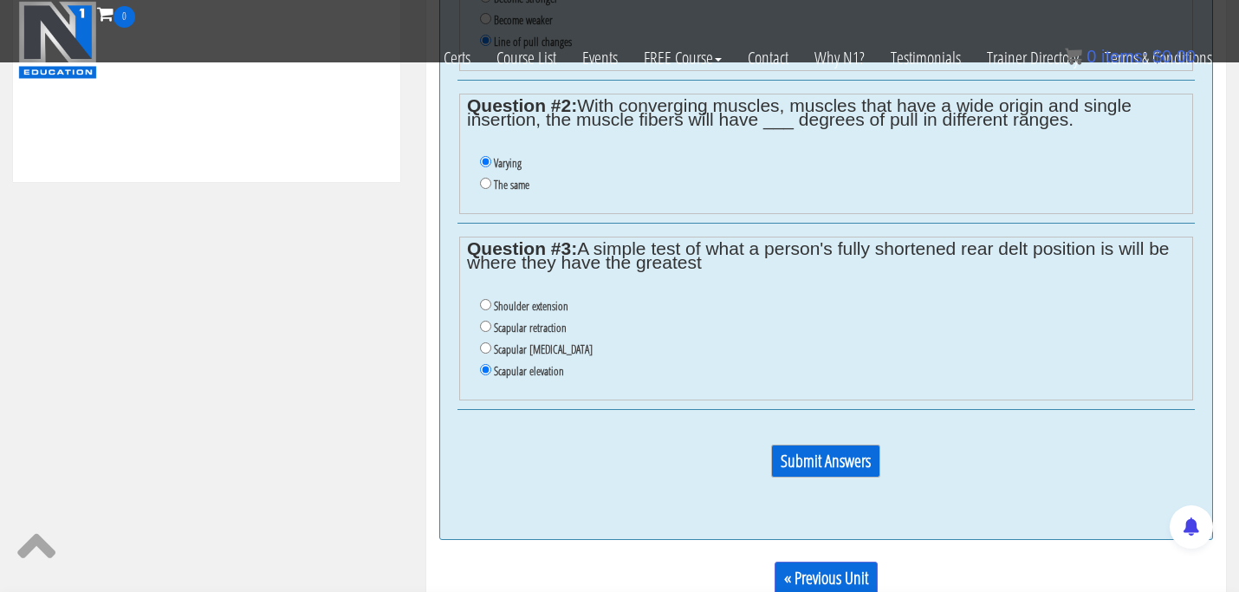
click at [848, 458] on input "Submit Answers" at bounding box center [825, 461] width 109 height 33
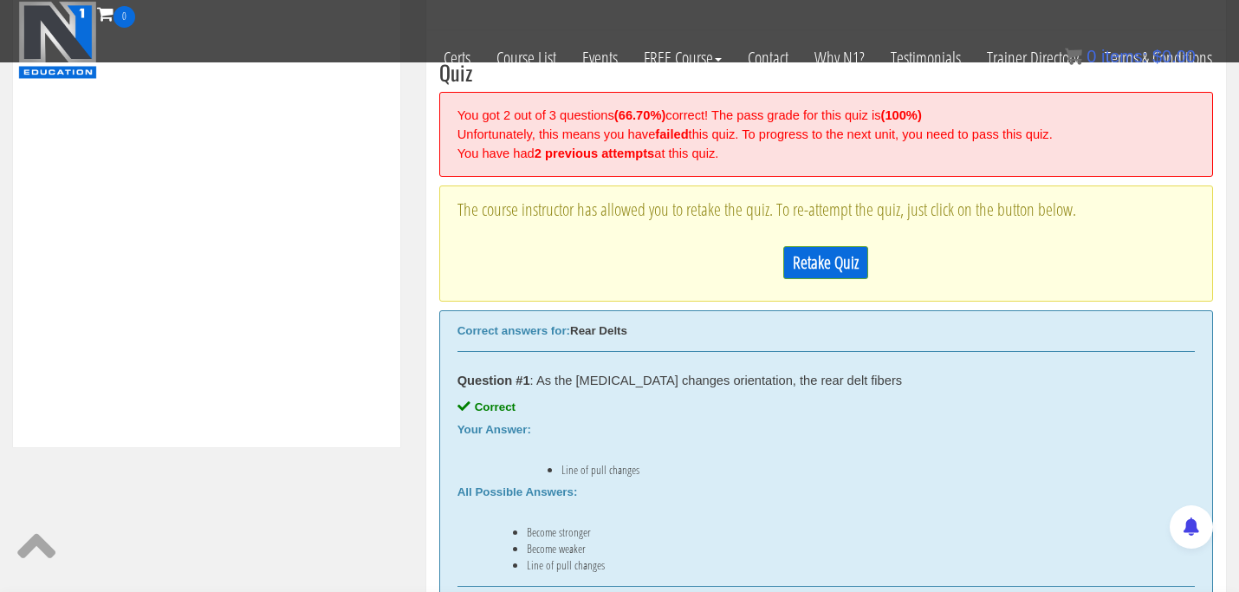
scroll to position [652, 0]
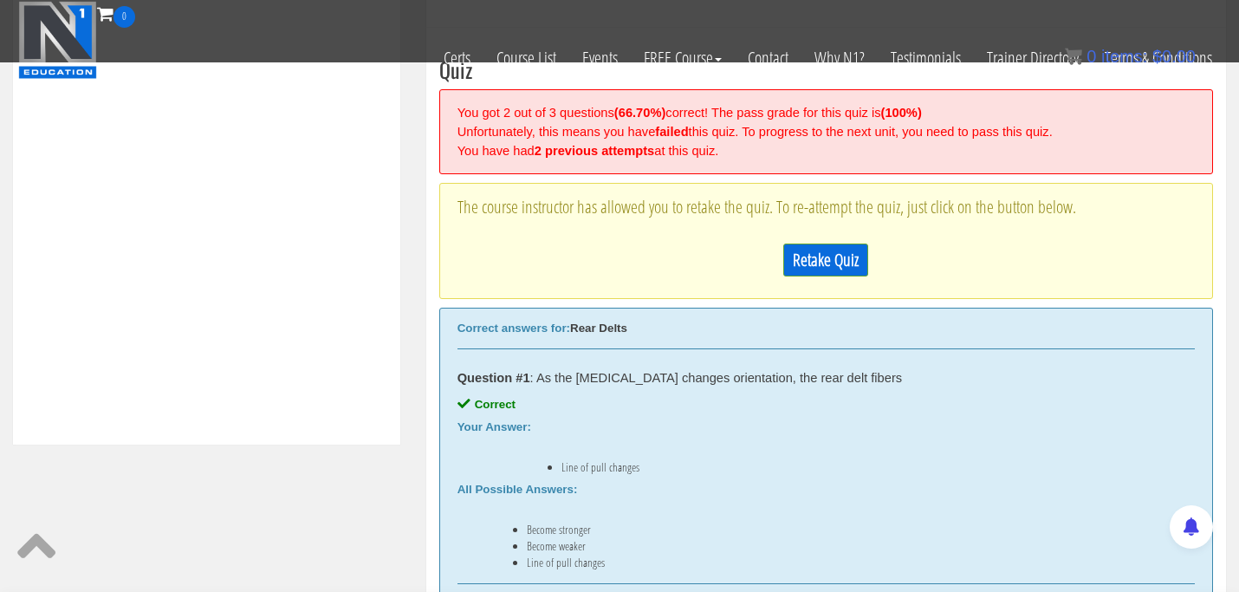
click at [810, 243] on div "Retake Quiz" at bounding box center [826, 260] width 737 height 50
click at [814, 251] on link "Retake Quiz" at bounding box center [825, 260] width 85 height 33
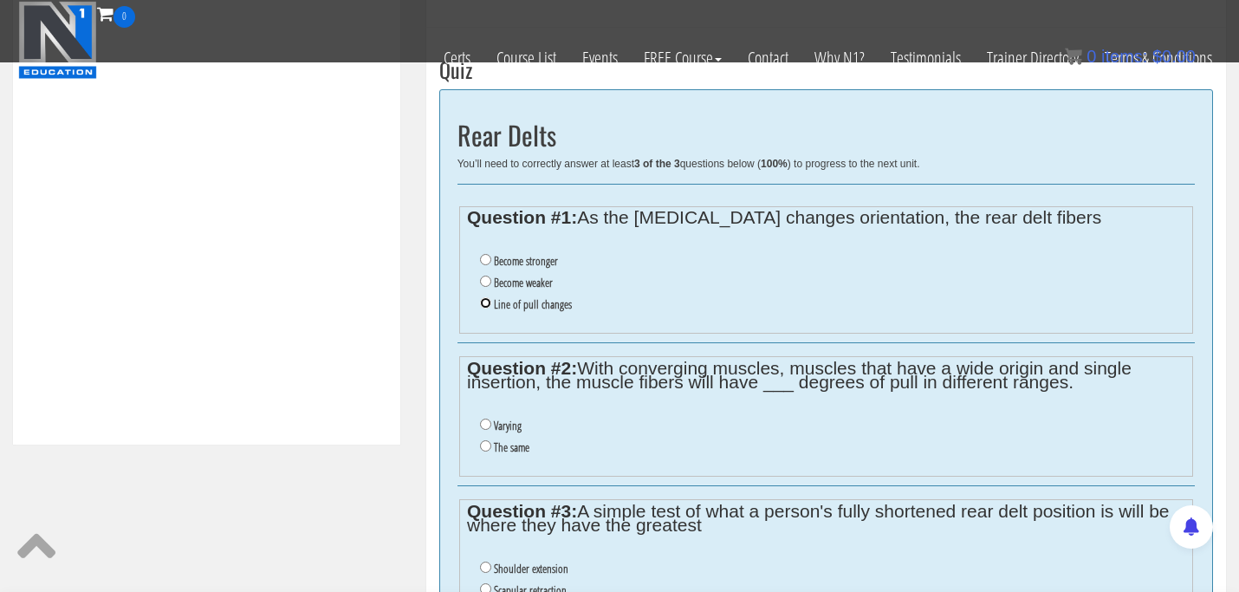
click at [490, 302] on input "Line of pull changes" at bounding box center [485, 302] width 11 height 11
radio input "true"
click at [485, 419] on input "Varying" at bounding box center [485, 424] width 11 height 11
radio input "true"
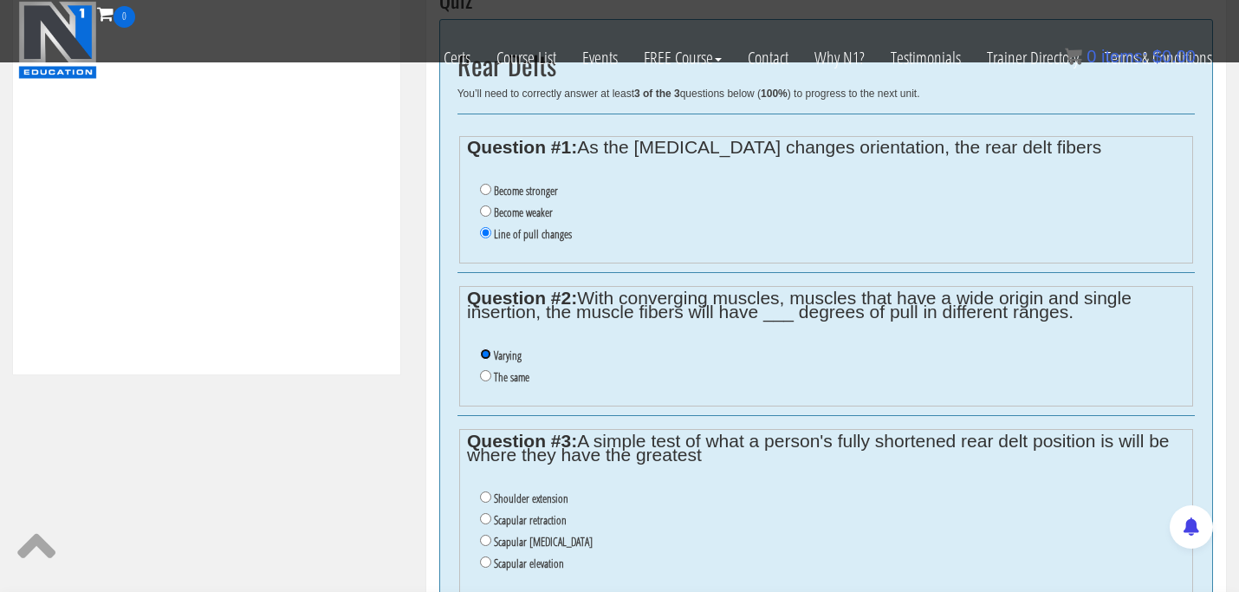
scroll to position [812, 0]
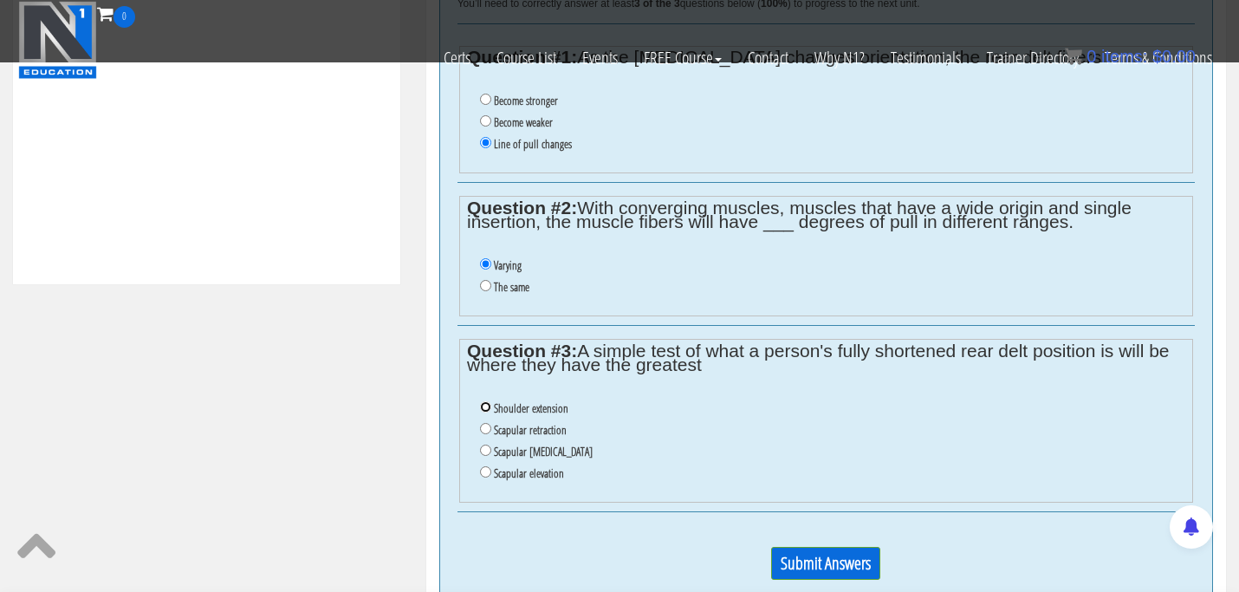
click at [484, 410] on input "Shoulder extension" at bounding box center [485, 406] width 11 height 11
radio input "true"
click at [798, 564] on input "Submit Answers" at bounding box center [825, 563] width 109 height 33
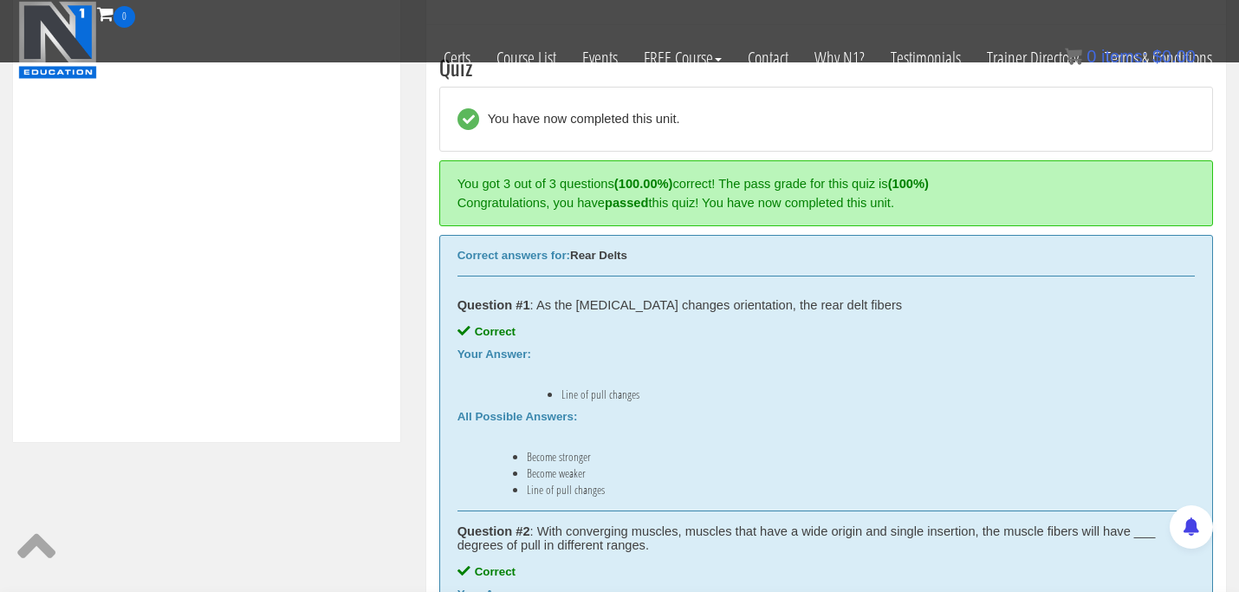
scroll to position [1198, 0]
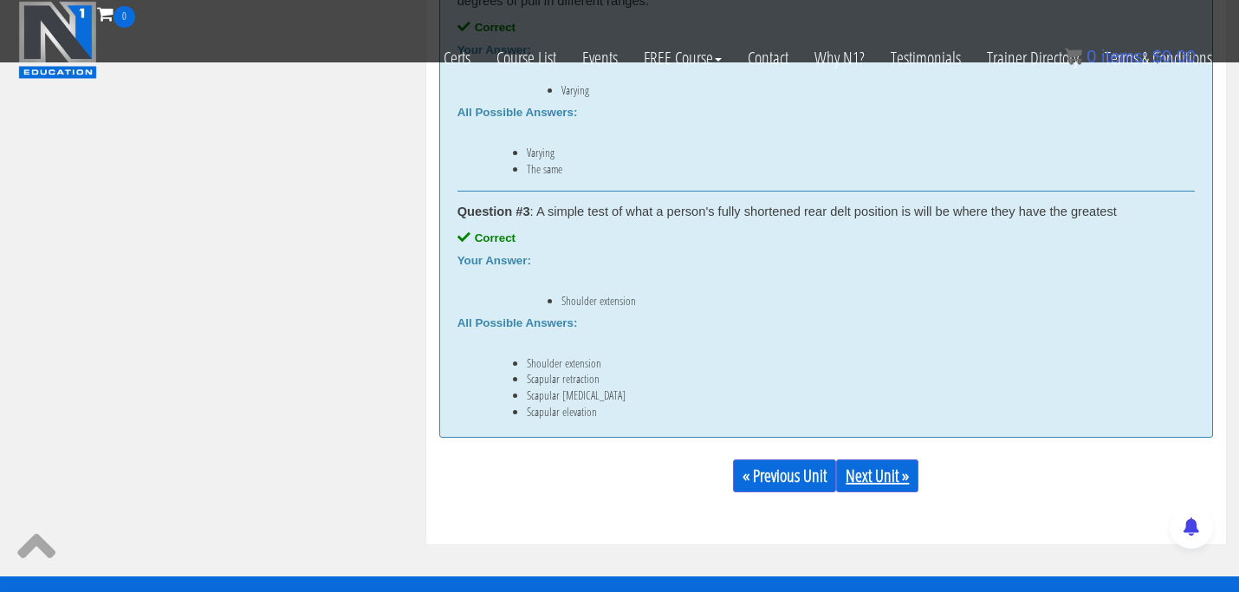
click at [903, 477] on link "Next Unit »" at bounding box center [877, 475] width 82 height 33
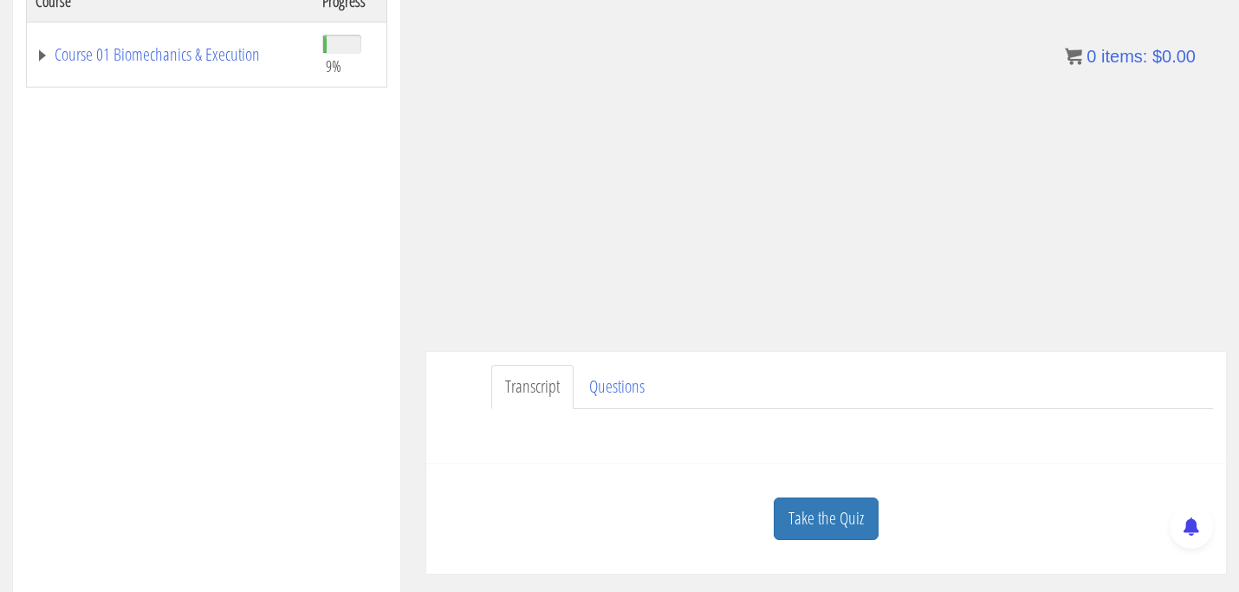
scroll to position [479, 0]
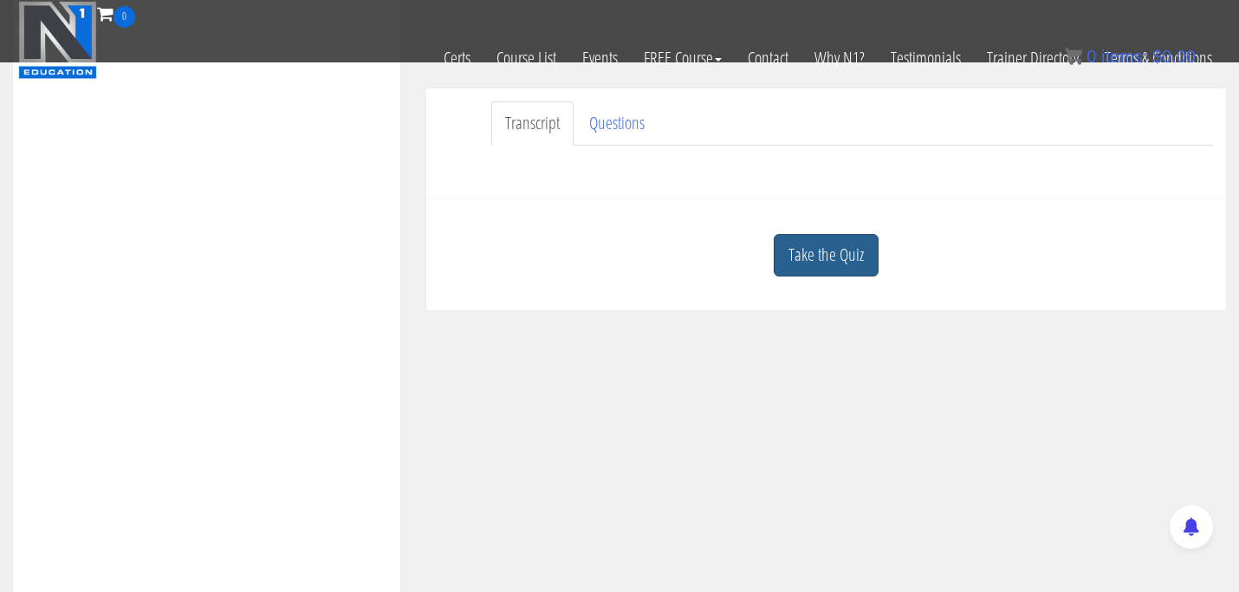
click at [793, 262] on link "Take the Quiz" at bounding box center [826, 255] width 105 height 42
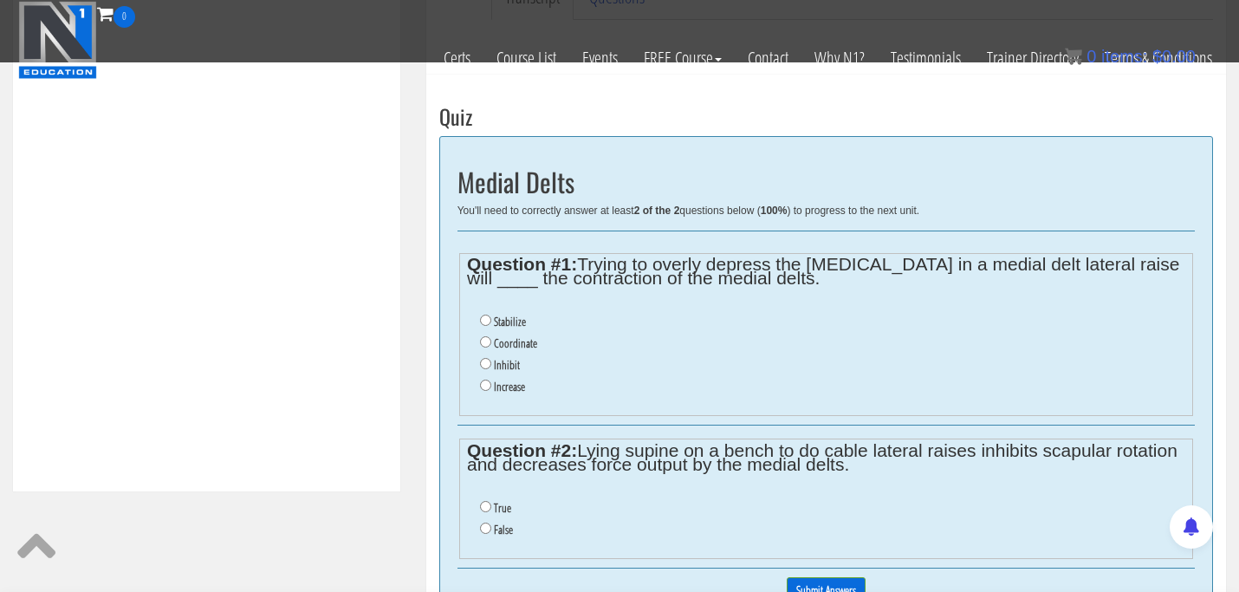
scroll to position [609, 0]
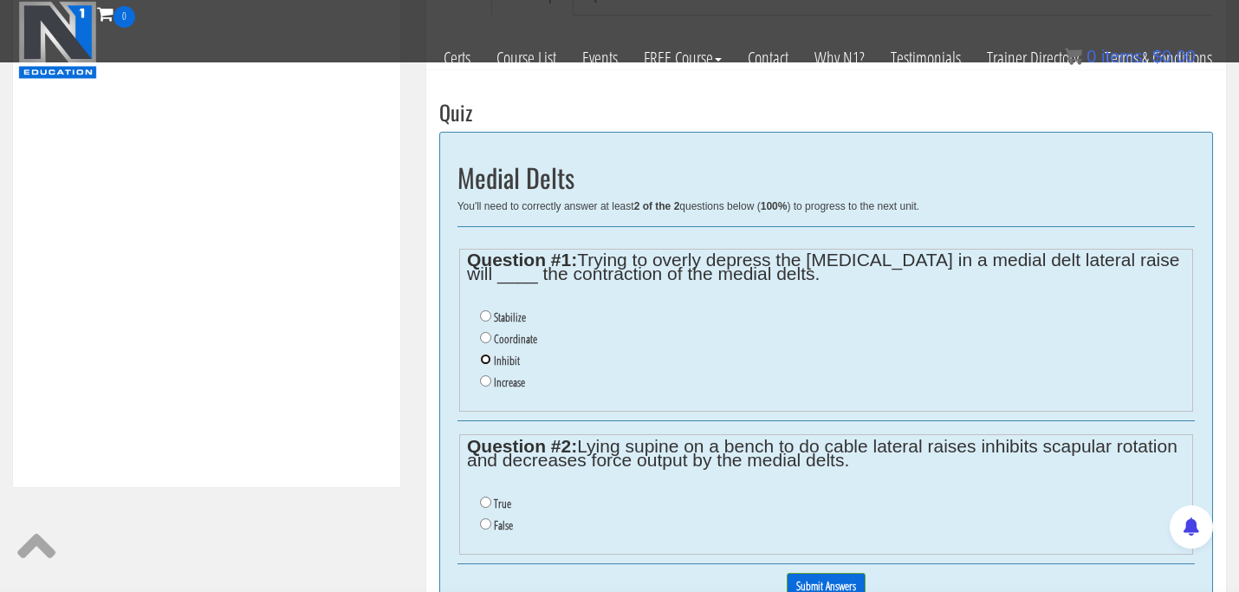
click at [485, 359] on input "Inhibit" at bounding box center [485, 359] width 11 height 11
radio input "true"
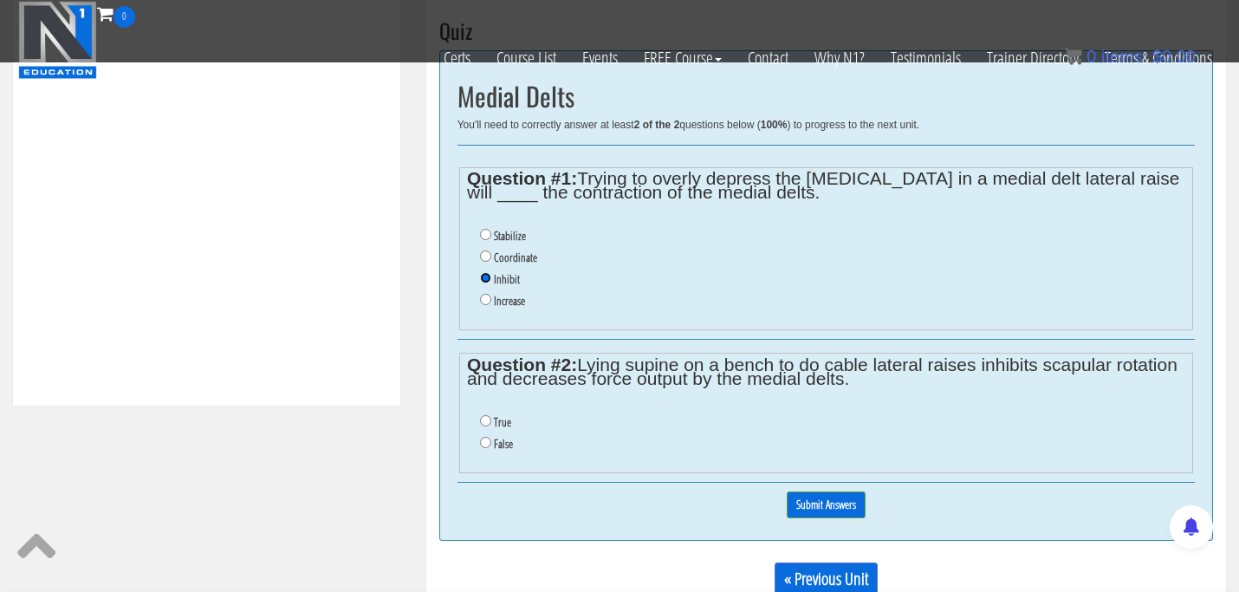
scroll to position [692, 0]
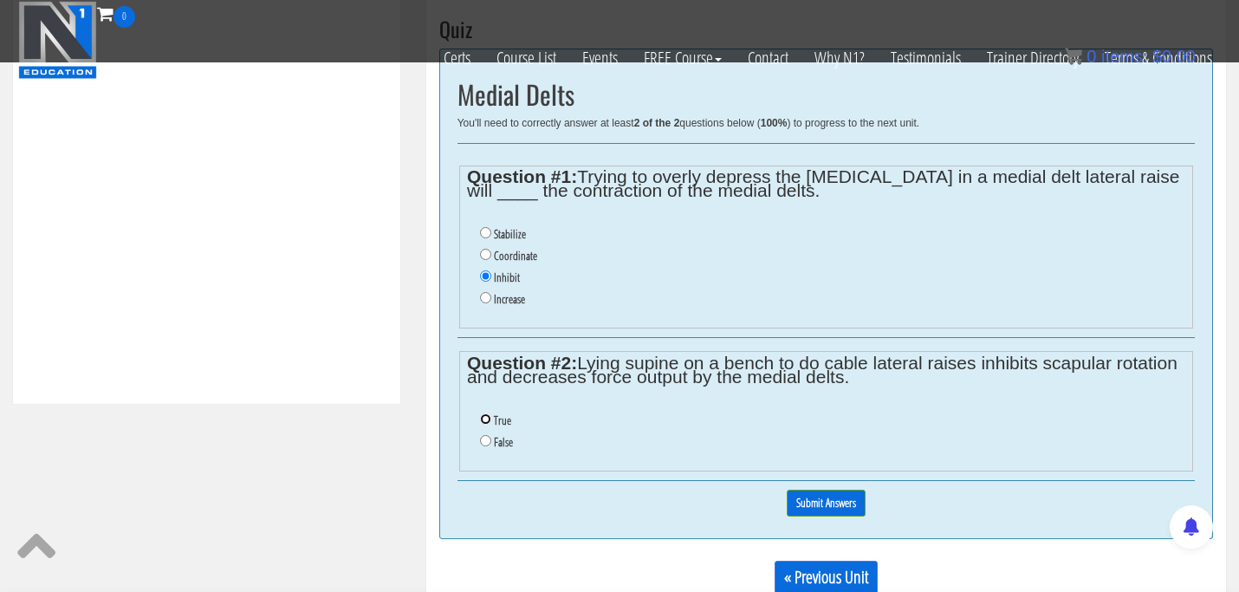
click at [484, 422] on input "True" at bounding box center [485, 418] width 11 height 11
radio input "true"
click at [799, 503] on input "Submit Answers" at bounding box center [826, 503] width 79 height 27
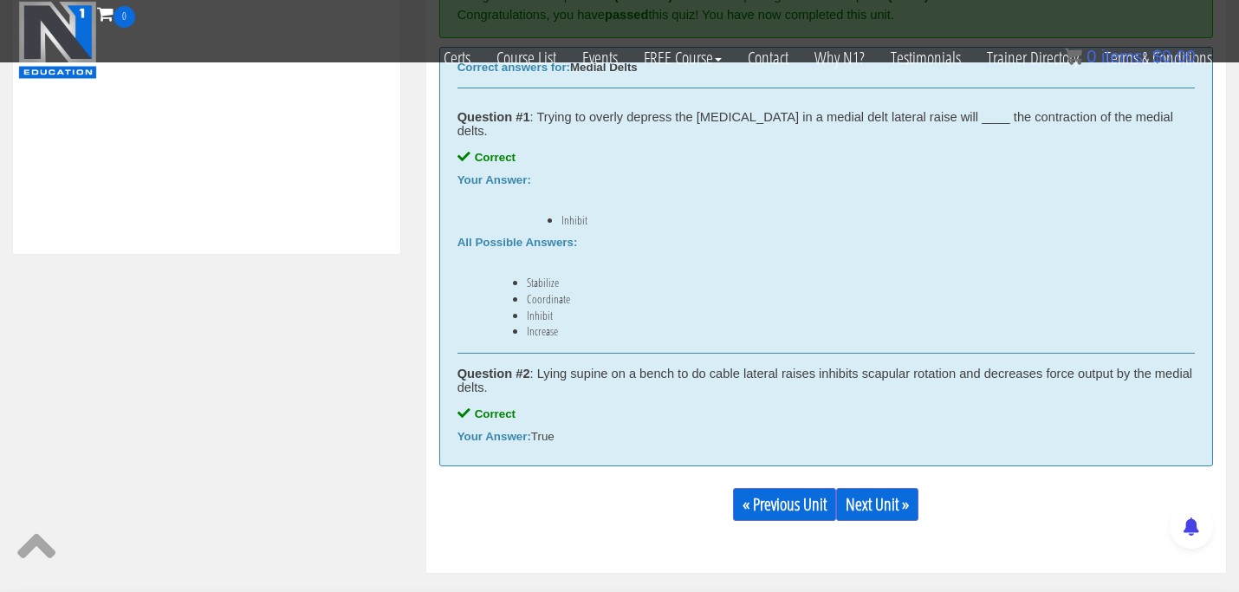
scroll to position [894, 0]
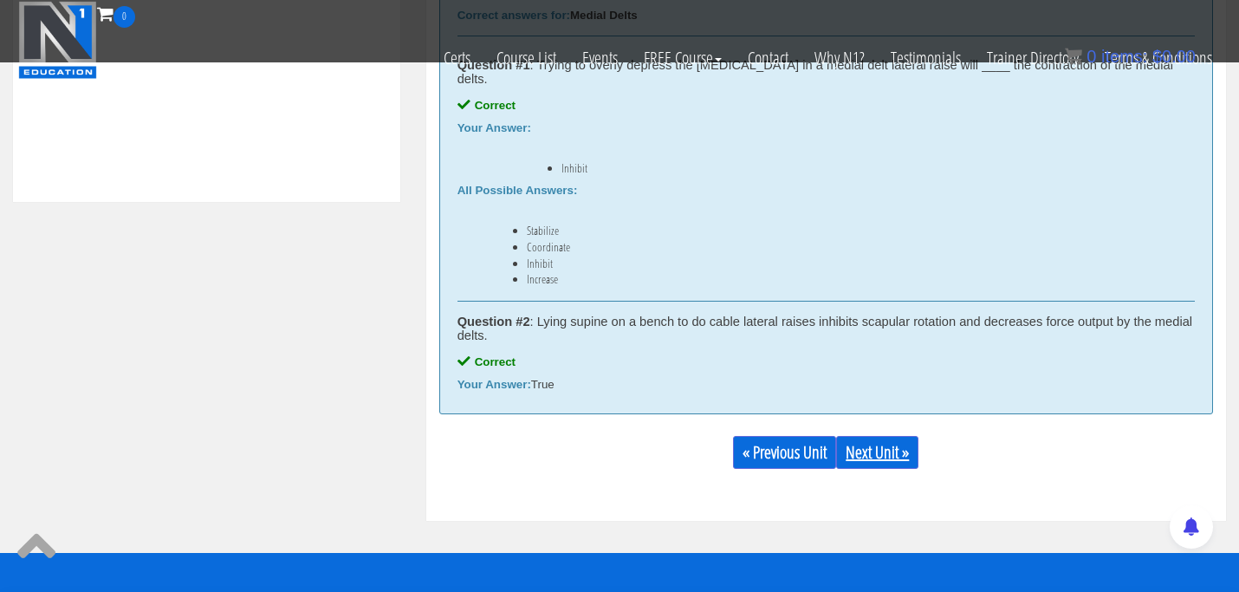
click at [910, 436] on link "Next Unit »" at bounding box center [877, 452] width 82 height 33
